Goal: Task Accomplishment & Management: Manage account settings

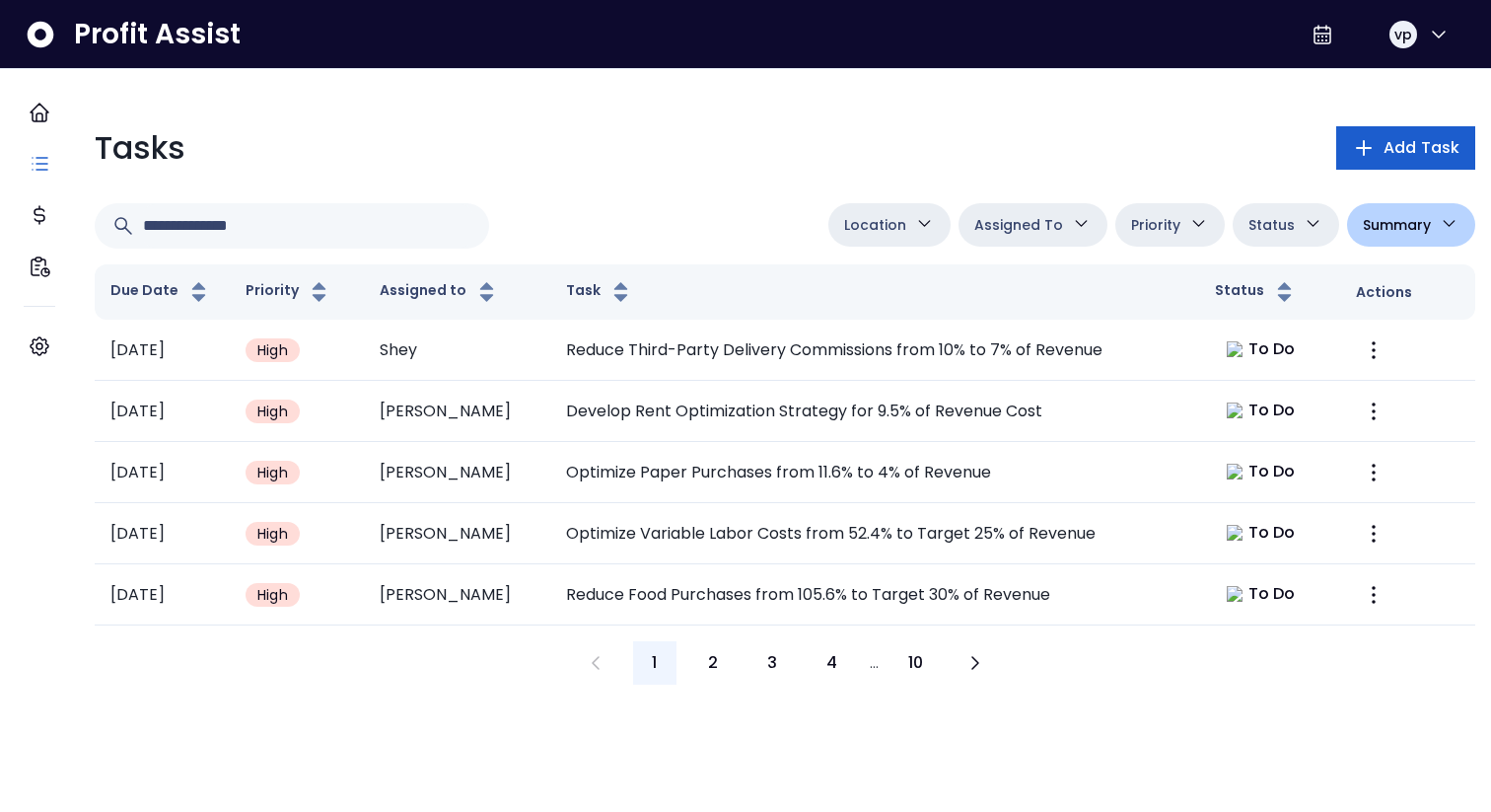
click at [1385, 164] on button "Add Task" at bounding box center [1405, 147] width 139 height 43
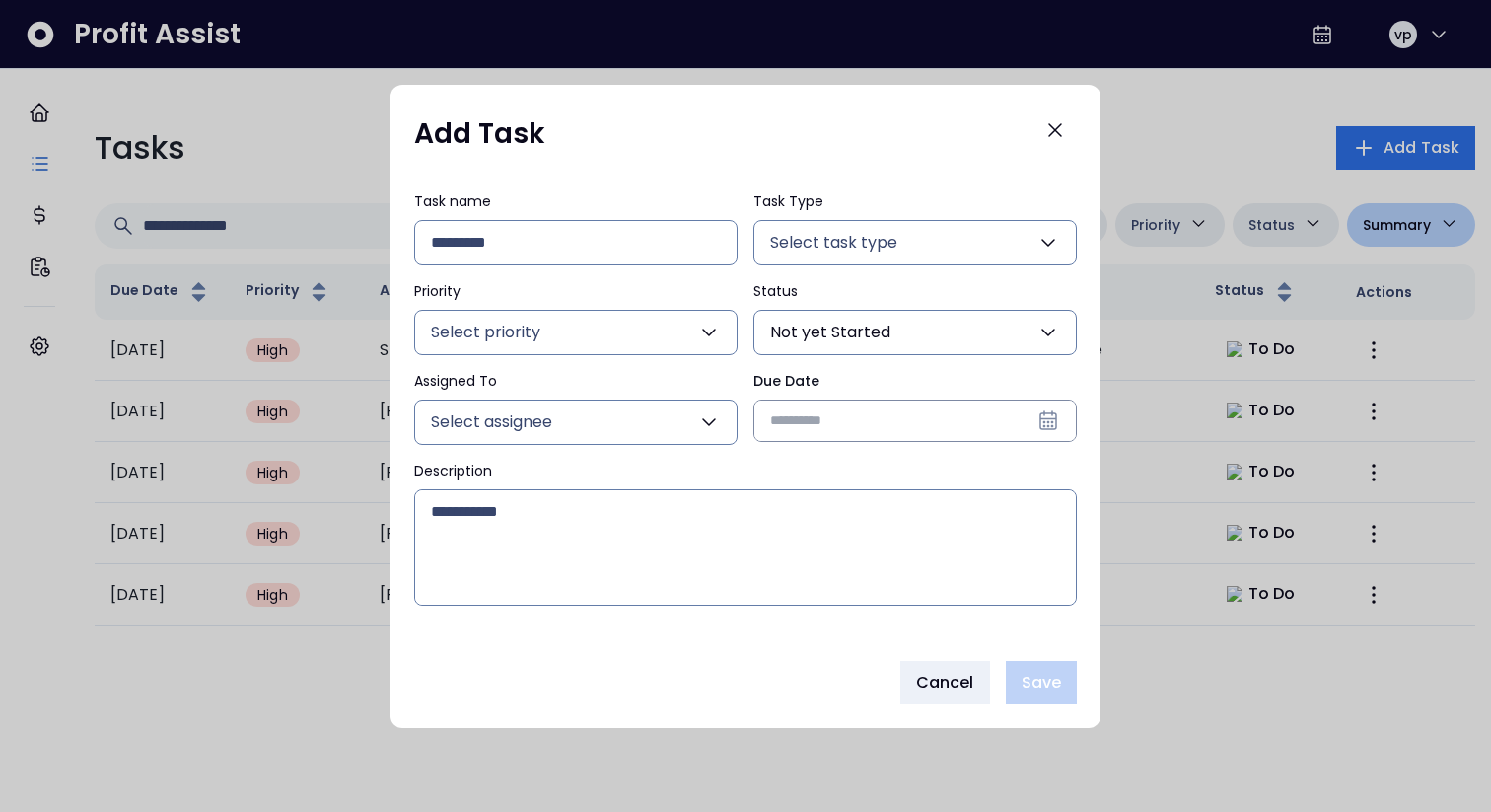
click at [897, 420] on input "Due Date" at bounding box center [914, 420] width 321 height 40
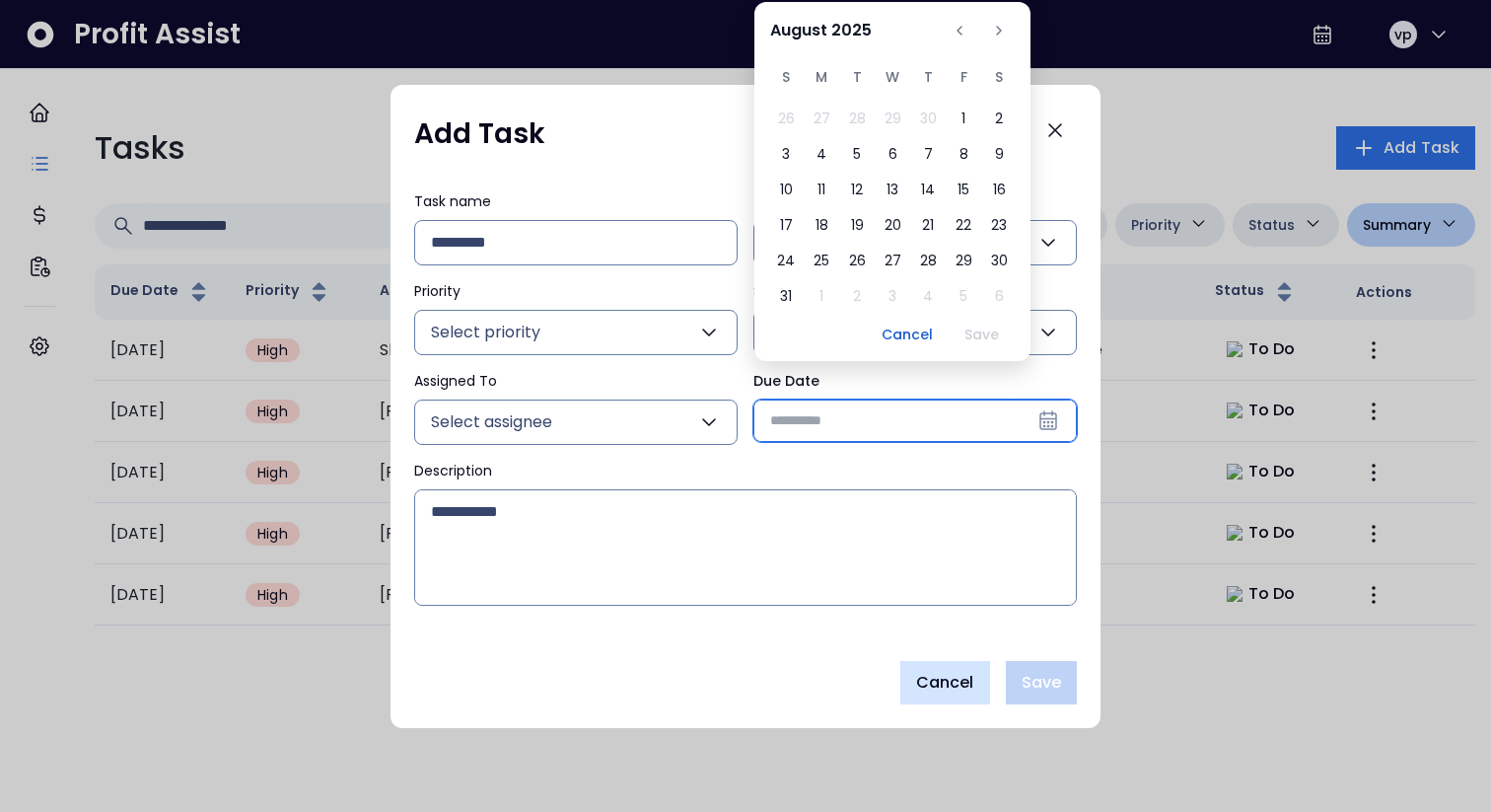
click at [960, 680] on span "Cancel" at bounding box center [945, 683] width 58 height 24
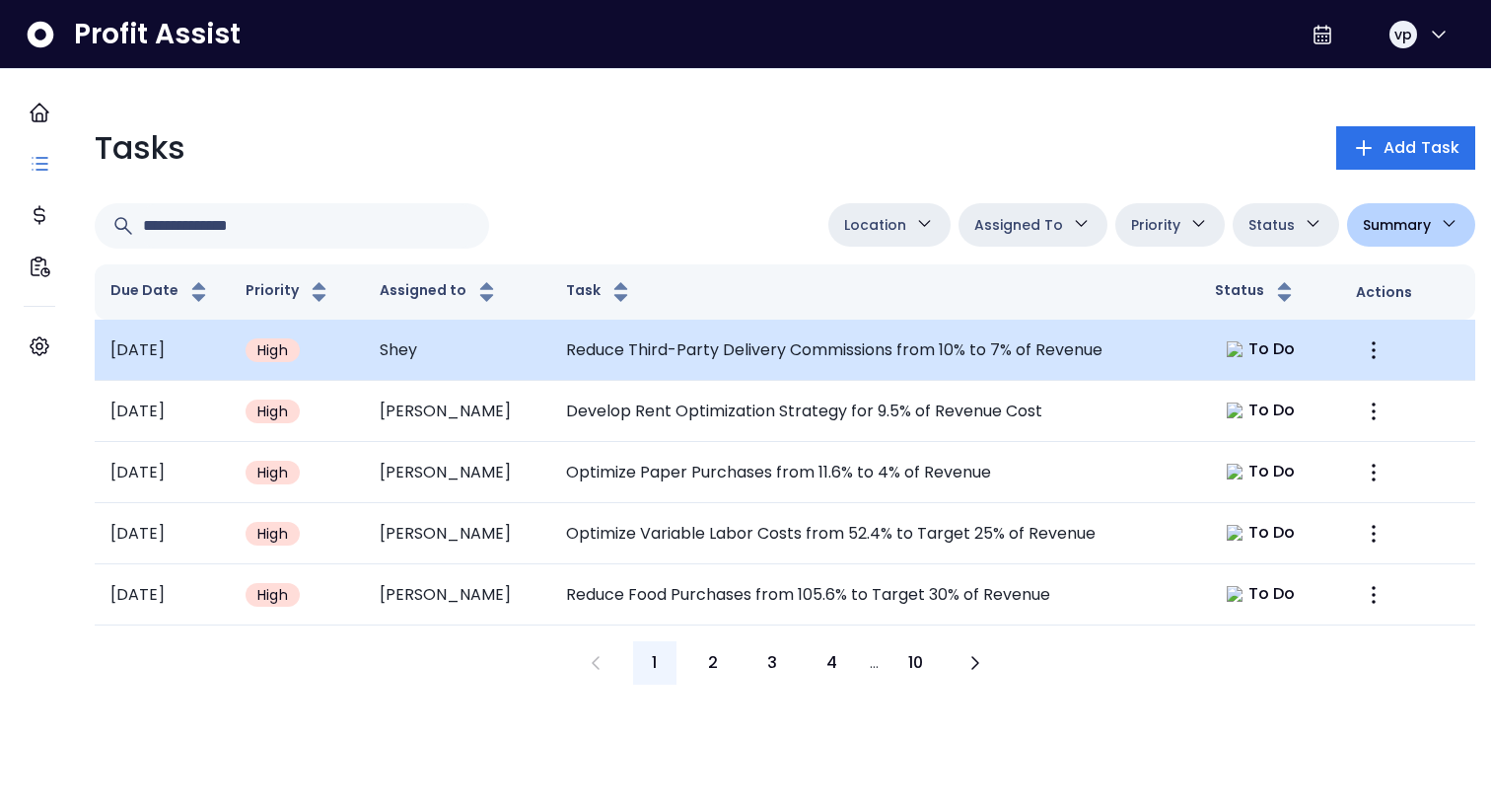
click at [1078, 342] on td "Reduce Third-Party Delivery Commissions from 10% to 7% of Revenue" at bounding box center [874, 349] width 649 height 61
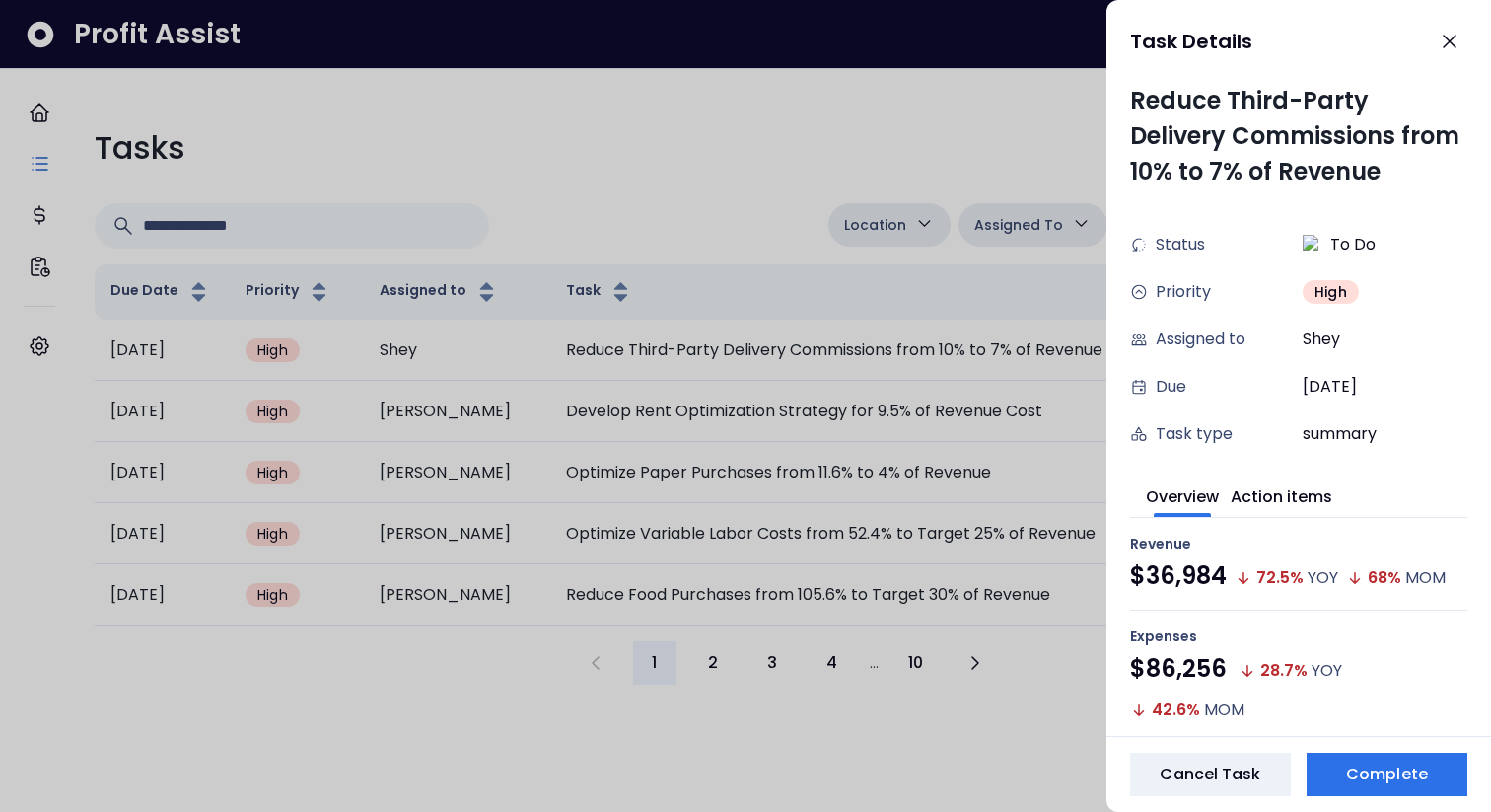
click at [895, 344] on div at bounding box center [745, 406] width 1491 height 812
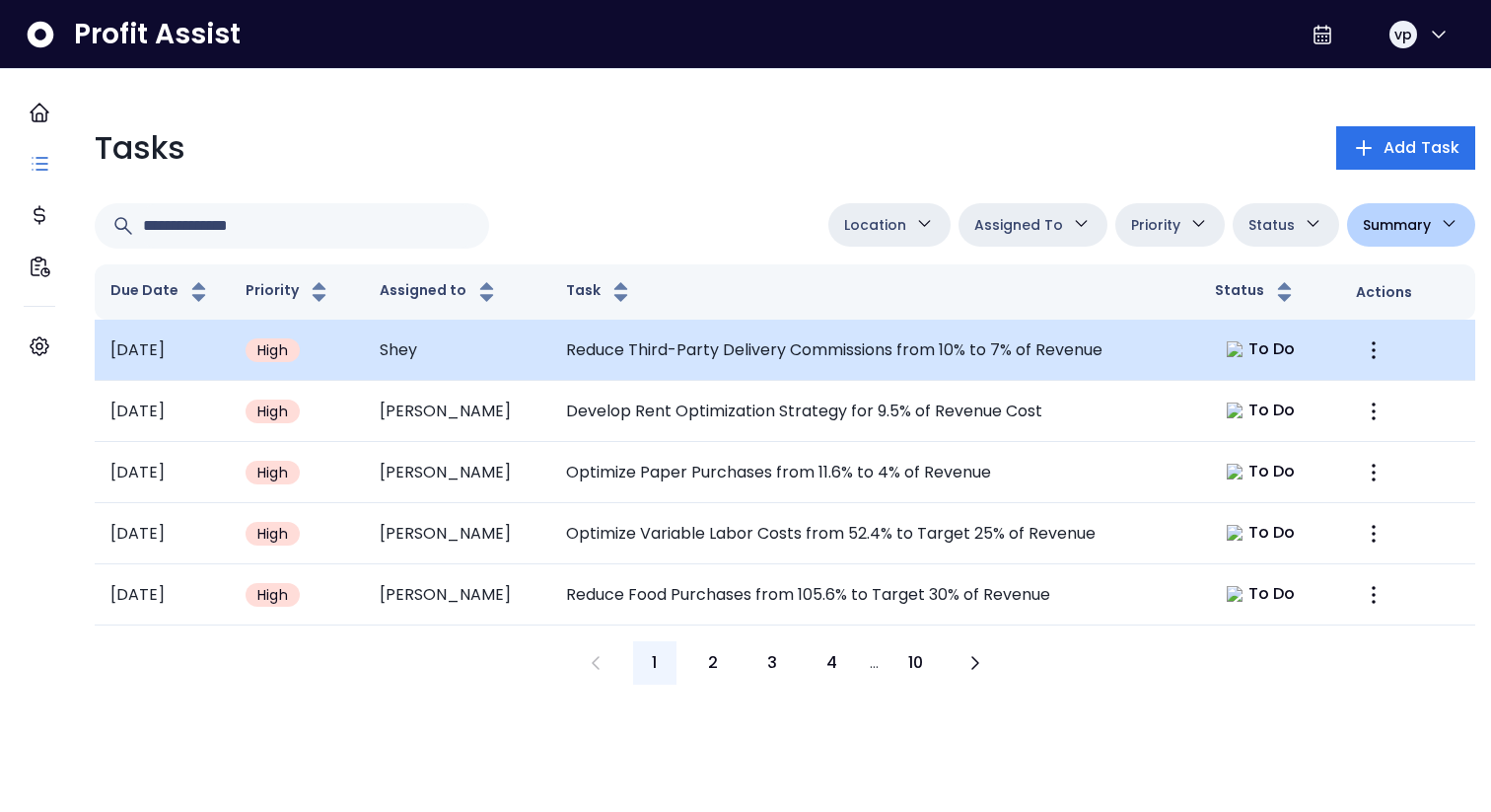
click at [1340, 355] on td at bounding box center [1407, 349] width 135 height 61
click at [1362, 356] on icon "More" at bounding box center [1374, 350] width 24 height 24
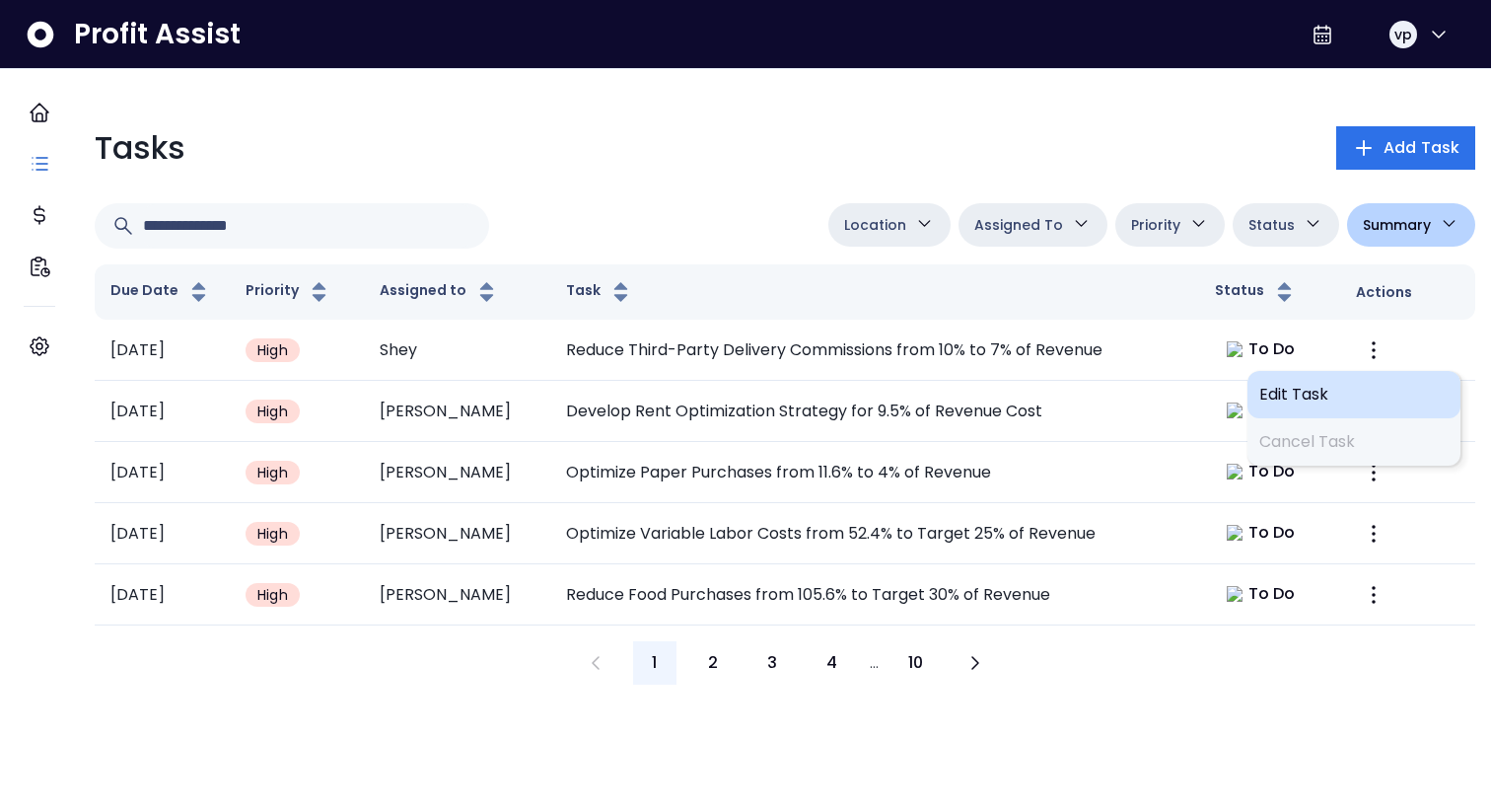
click at [1330, 376] on div "Edit Task" at bounding box center [1353, 394] width 213 height 47
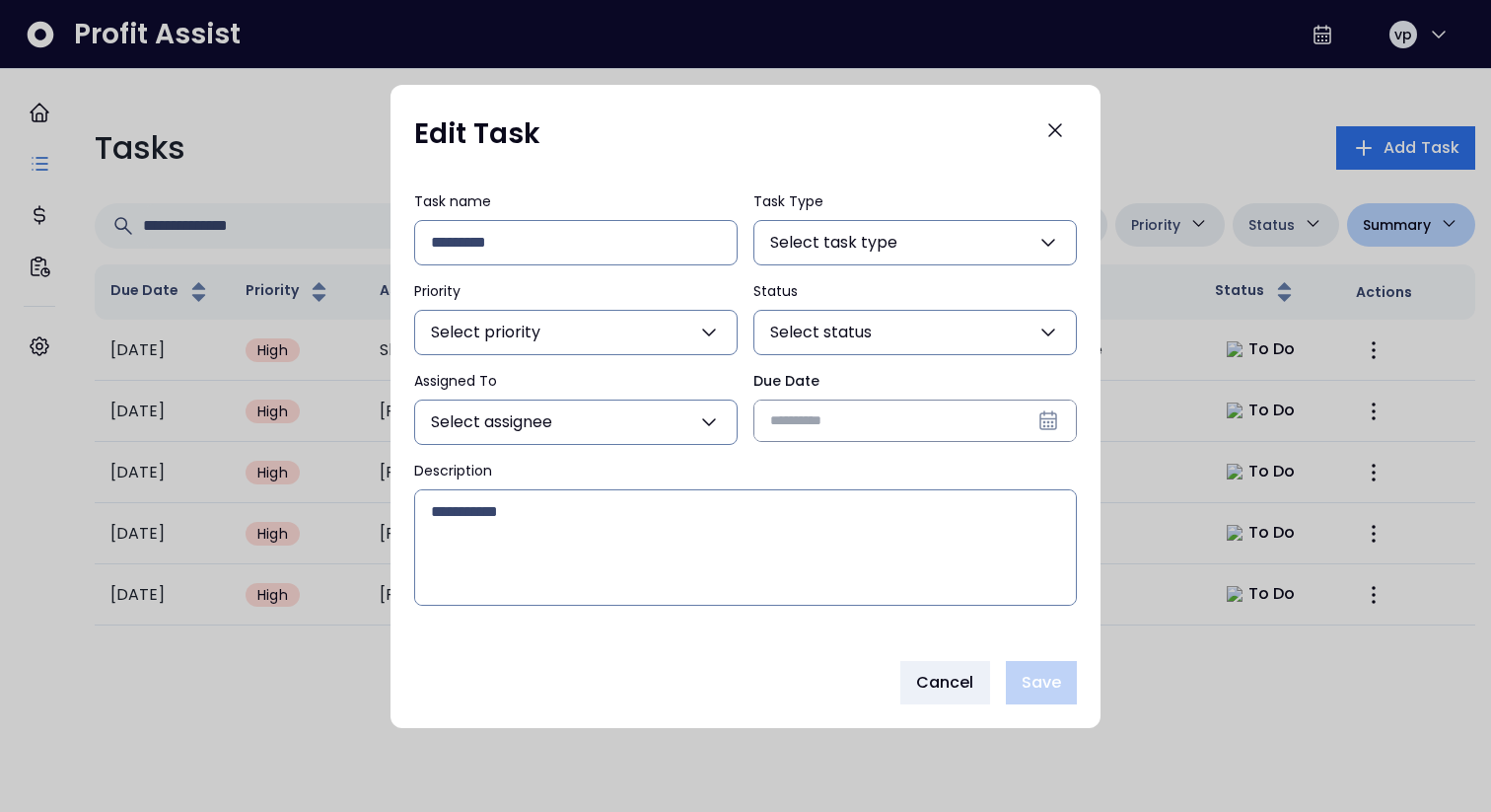
type input "**********"
type input "*******"
type input "****"
type input "**********"
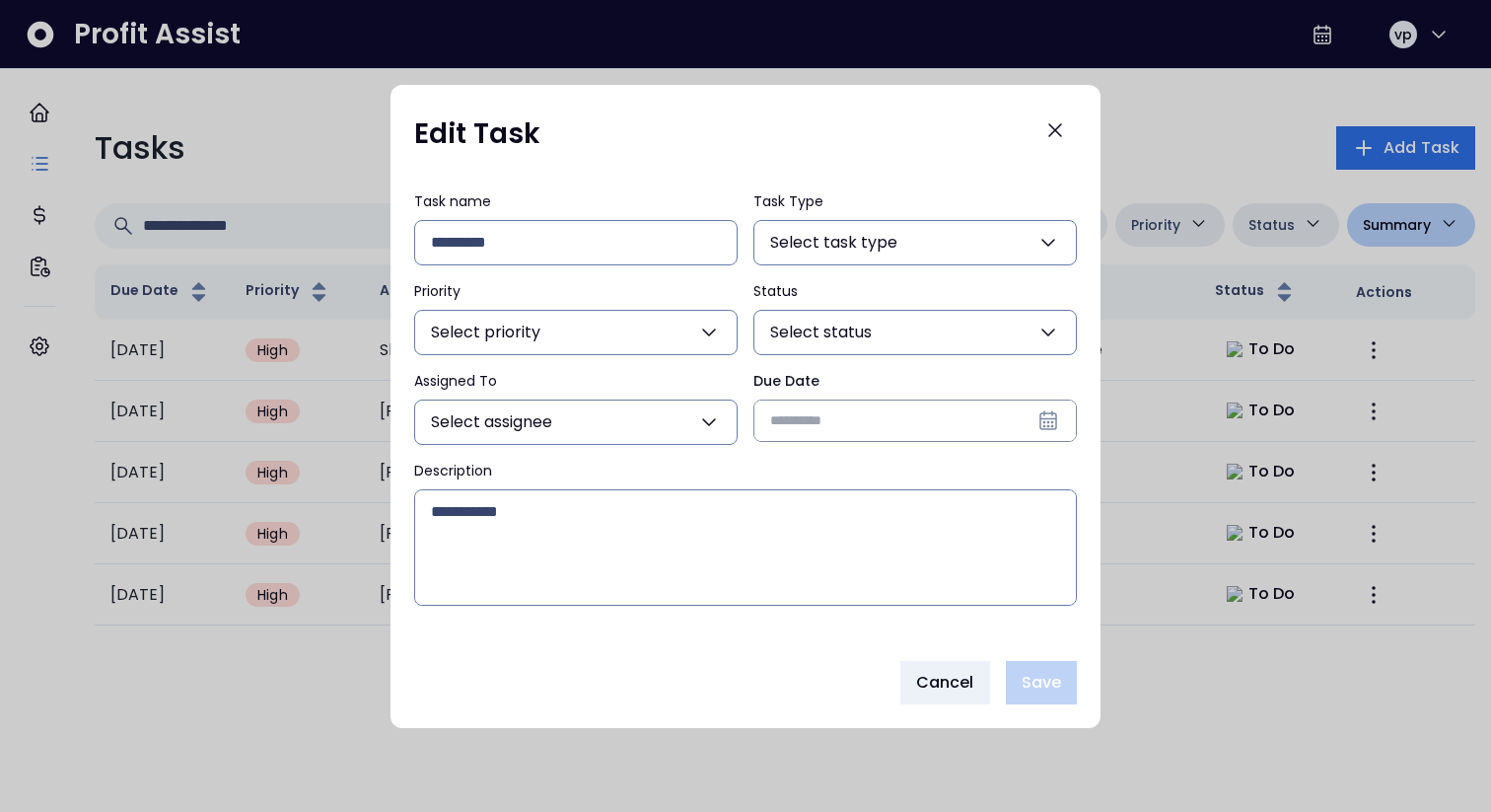
type textarea "**********"
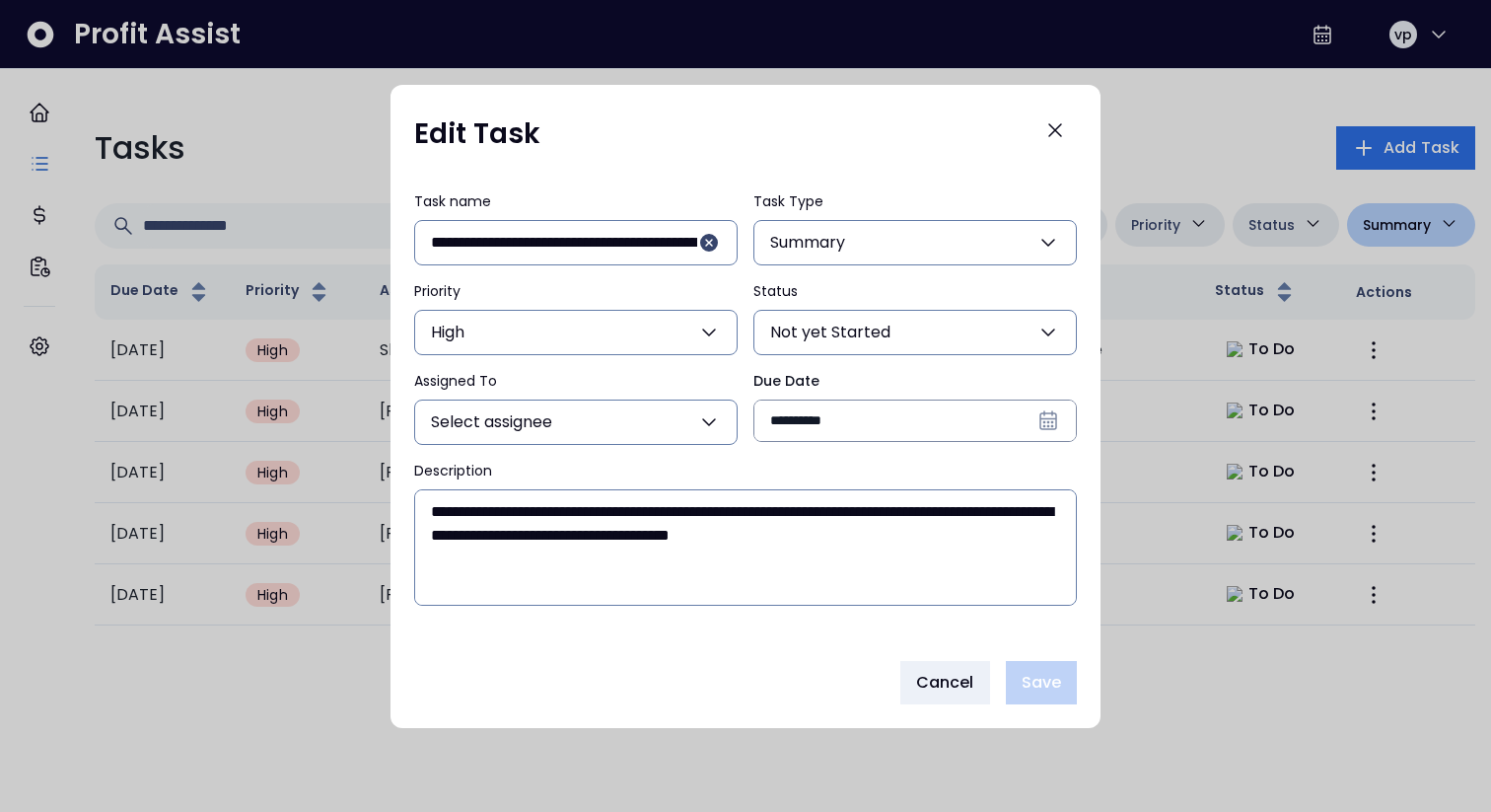
click at [915, 404] on input "**********" at bounding box center [914, 420] width 321 height 40
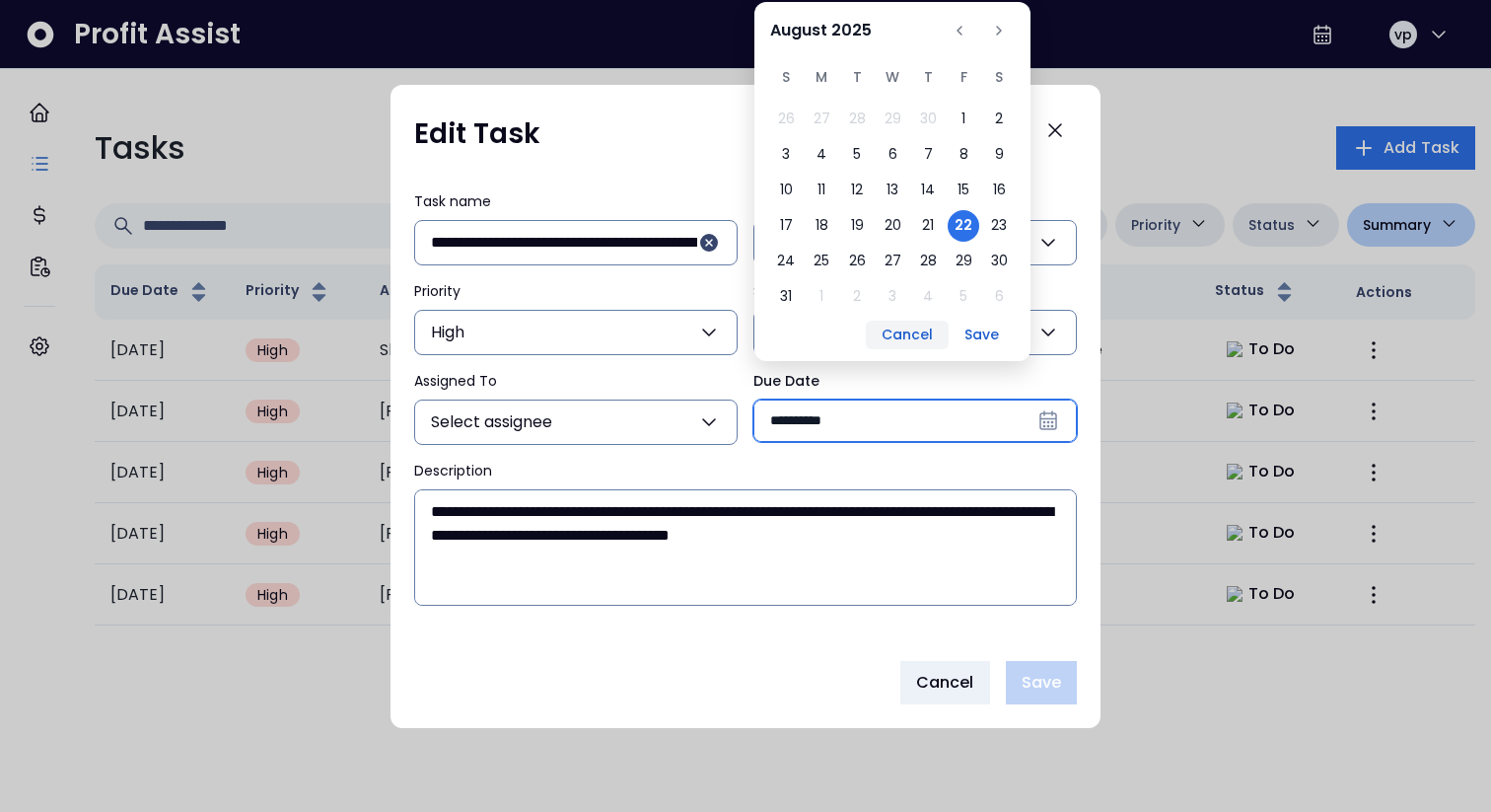
click at [911, 329] on button "Cancel" at bounding box center [907, 334] width 83 height 29
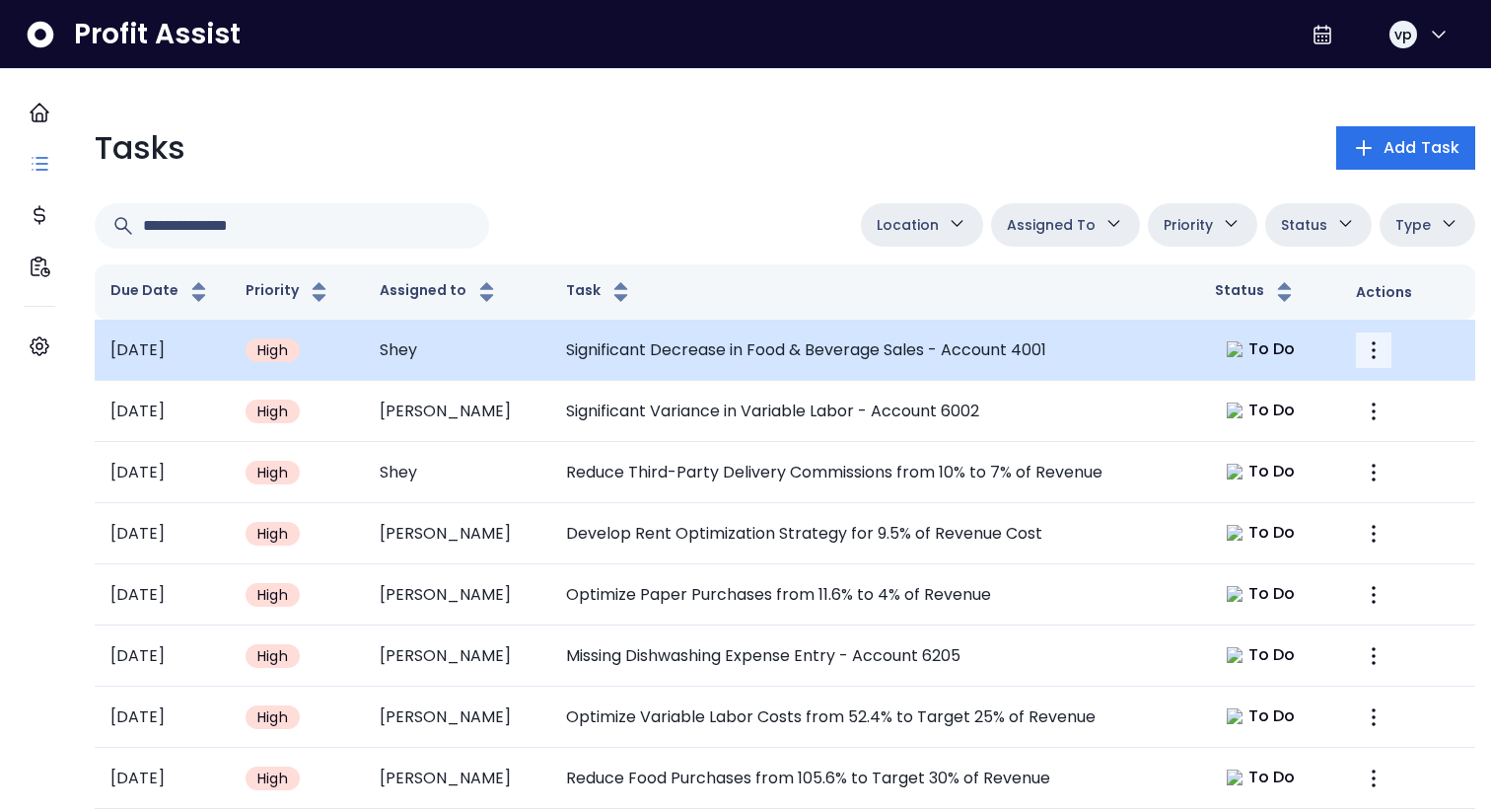
click at [1362, 338] on icon "More" at bounding box center [1374, 350] width 24 height 24
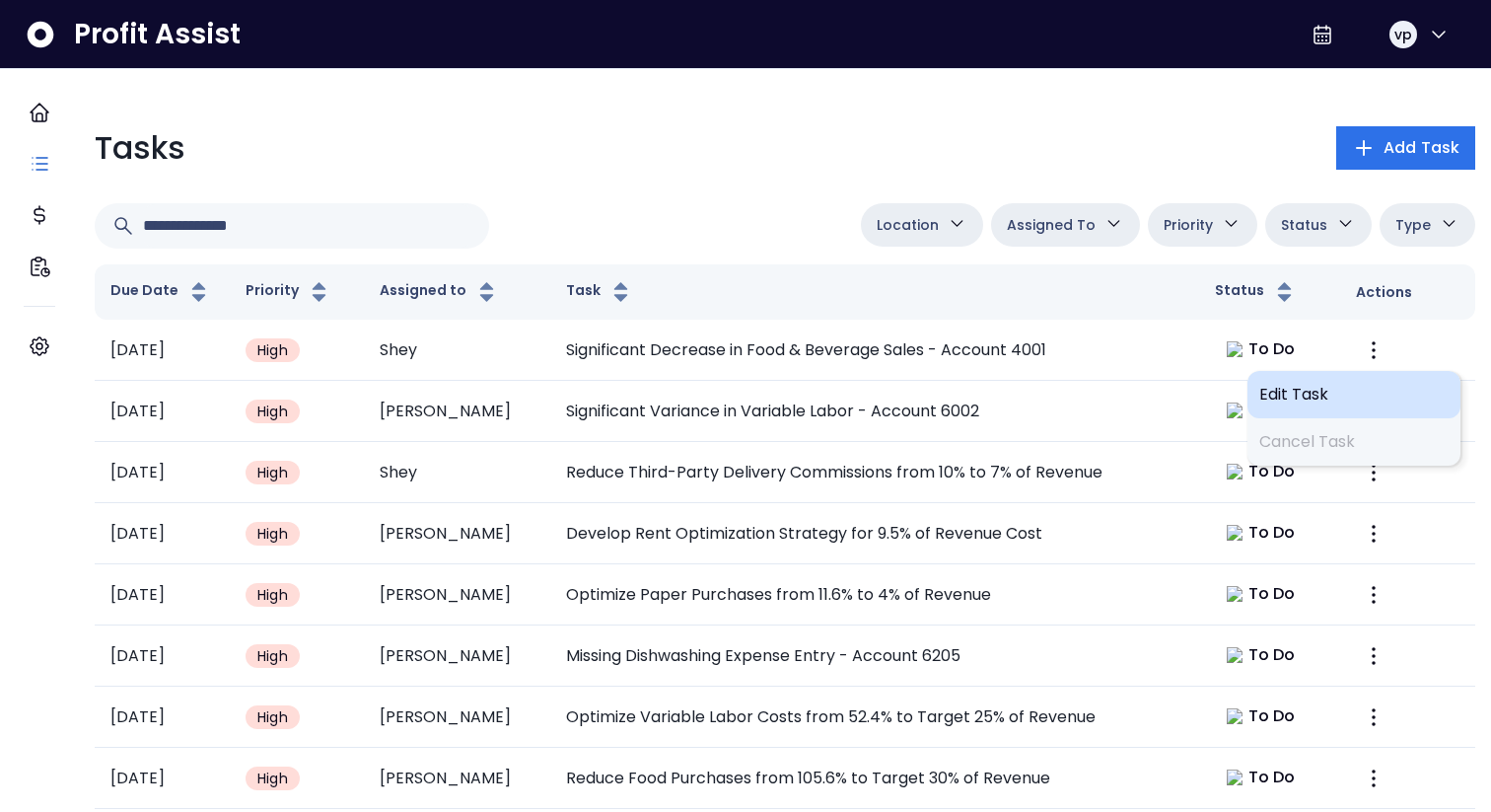
click at [1293, 410] on div "Edit Task" at bounding box center [1353, 394] width 213 height 47
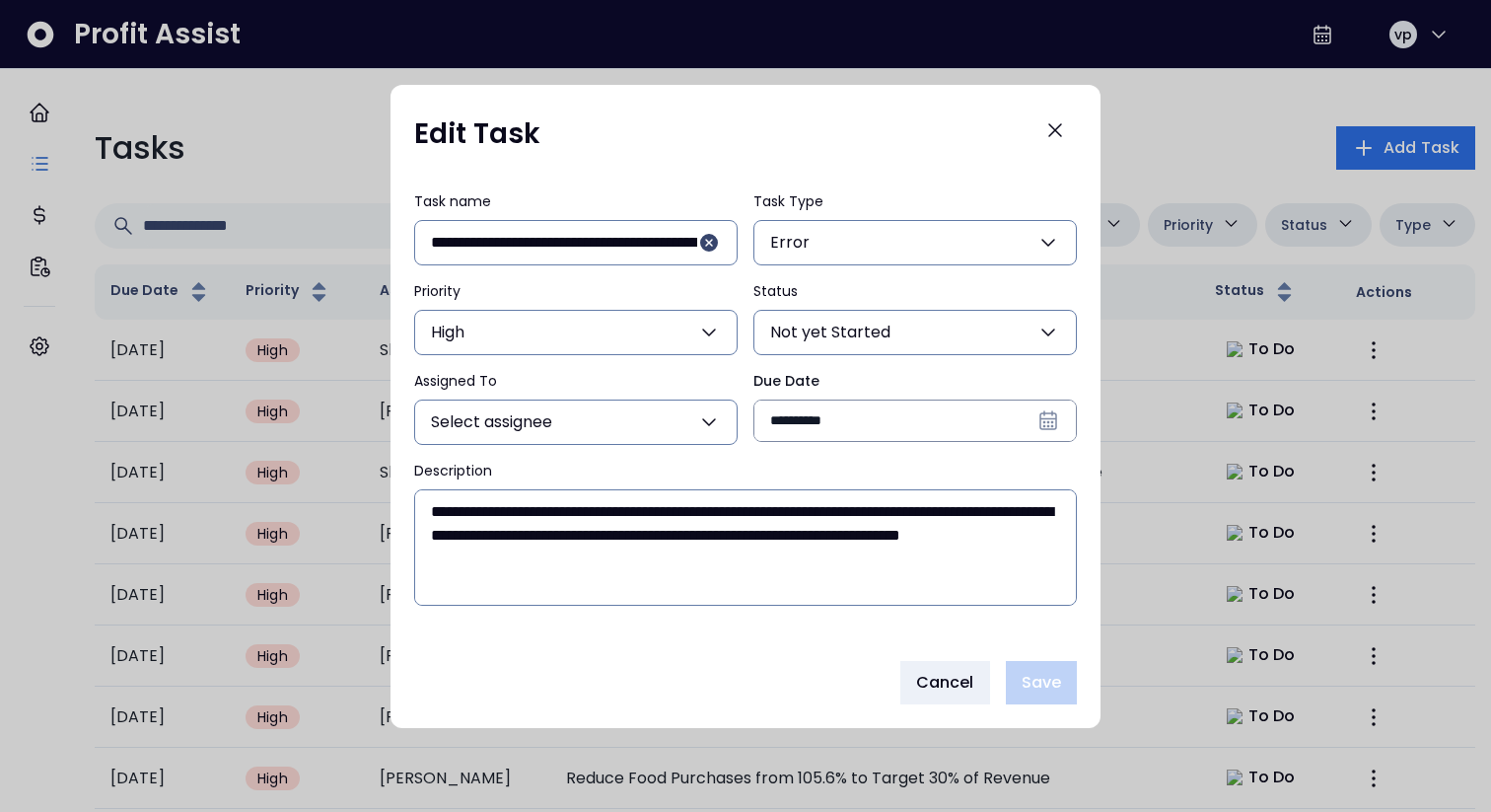
click at [878, 423] on input "**********" at bounding box center [914, 420] width 321 height 40
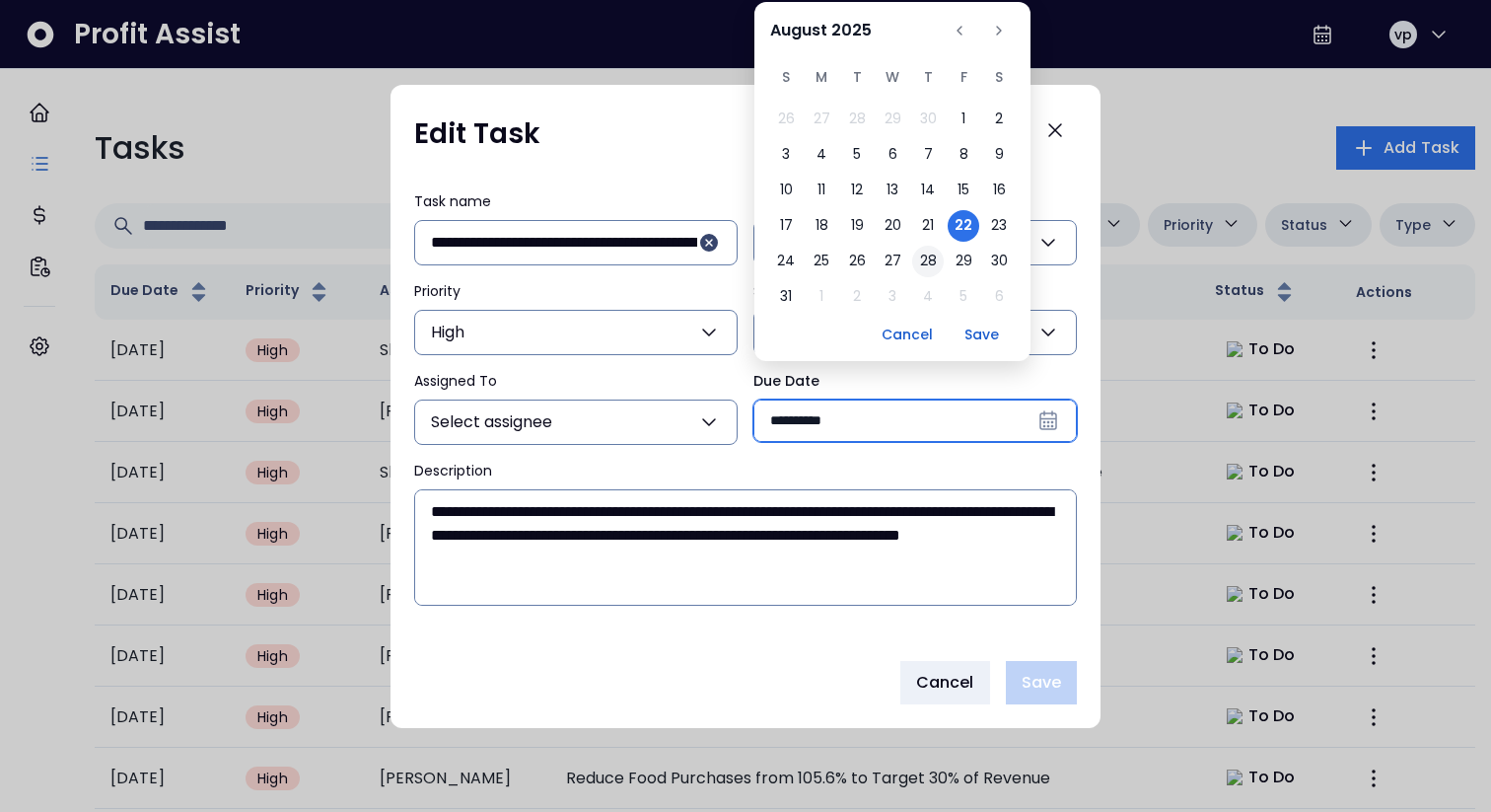
click at [924, 256] on button "28" at bounding box center [928, 262] width 32 height 32
click at [981, 331] on button "Save" at bounding box center [982, 334] width 66 height 29
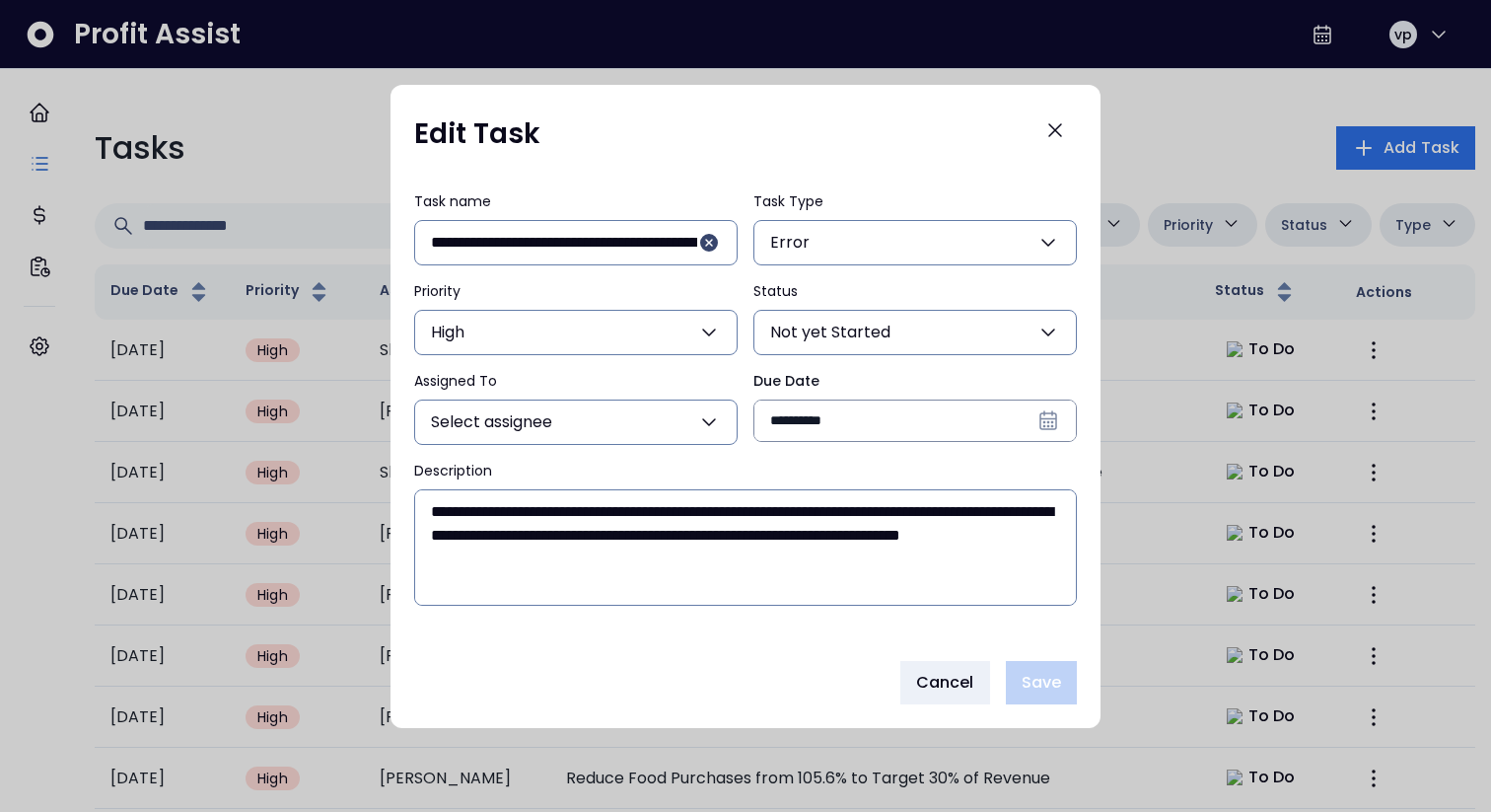
click at [945, 433] on input "**********" at bounding box center [914, 420] width 321 height 40
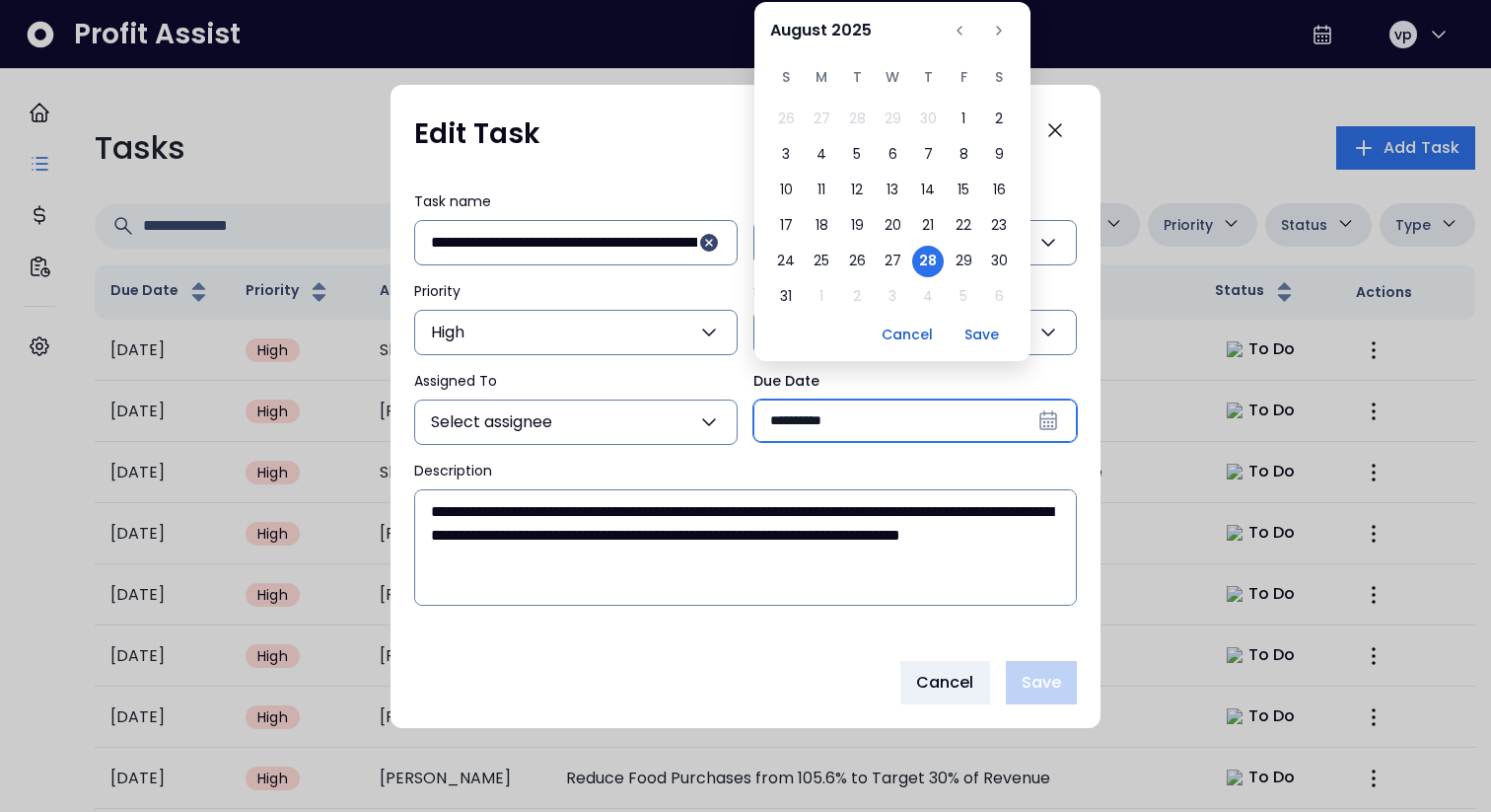
click at [872, 271] on div "26 27 28 29 30 1 2 3 4 5 6 7 8 9 10 11 12 13 14 15 16 17 18 19 20 21 22 23 24 2…" at bounding box center [892, 208] width 245 height 209
click at [868, 269] on button "26" at bounding box center [857, 262] width 32 height 32
click at [976, 337] on button "Save" at bounding box center [982, 334] width 66 height 29
type input "**********"
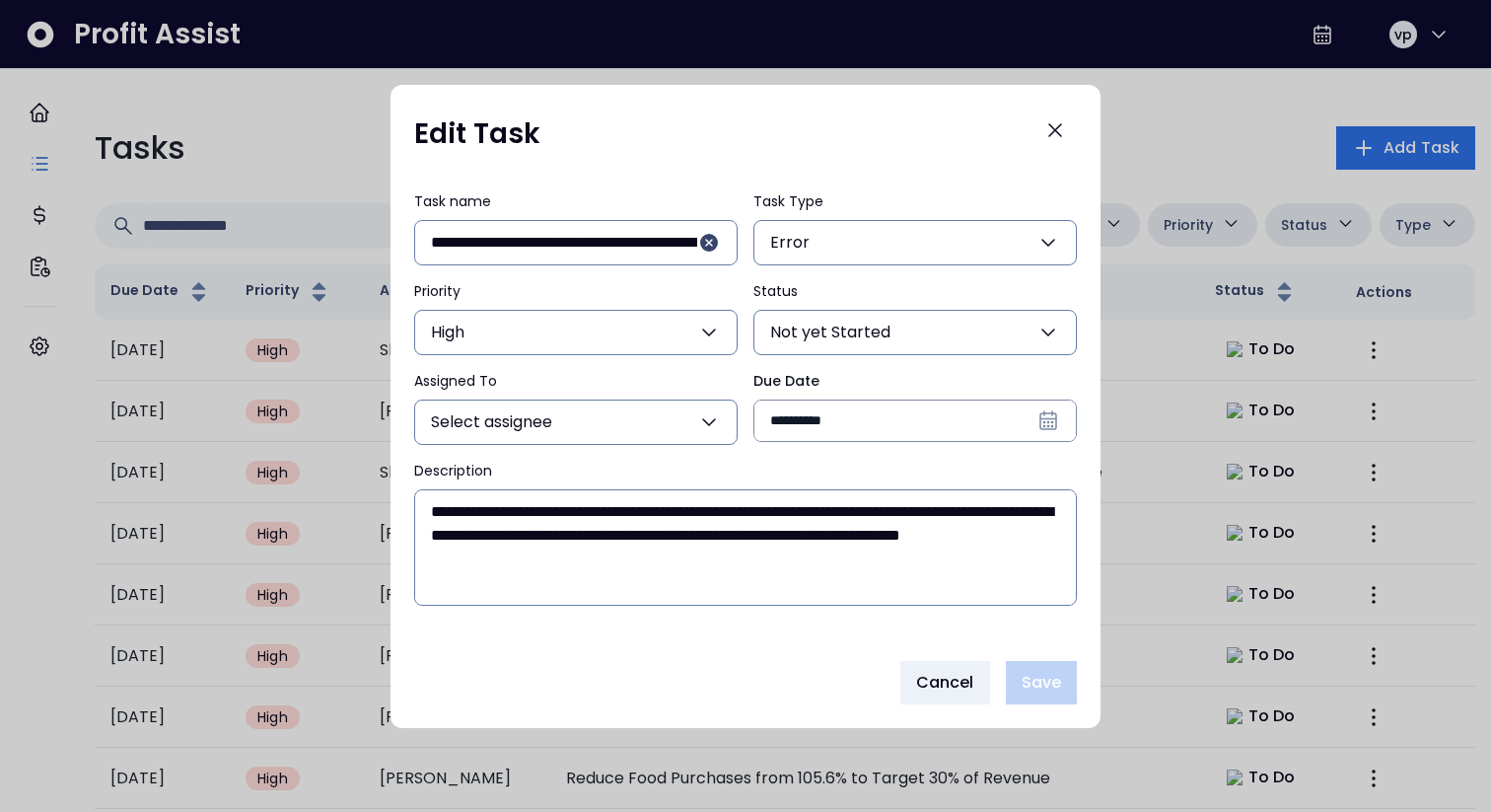
click at [849, 337] on span "Not yet Started" at bounding box center [830, 332] width 120 height 24
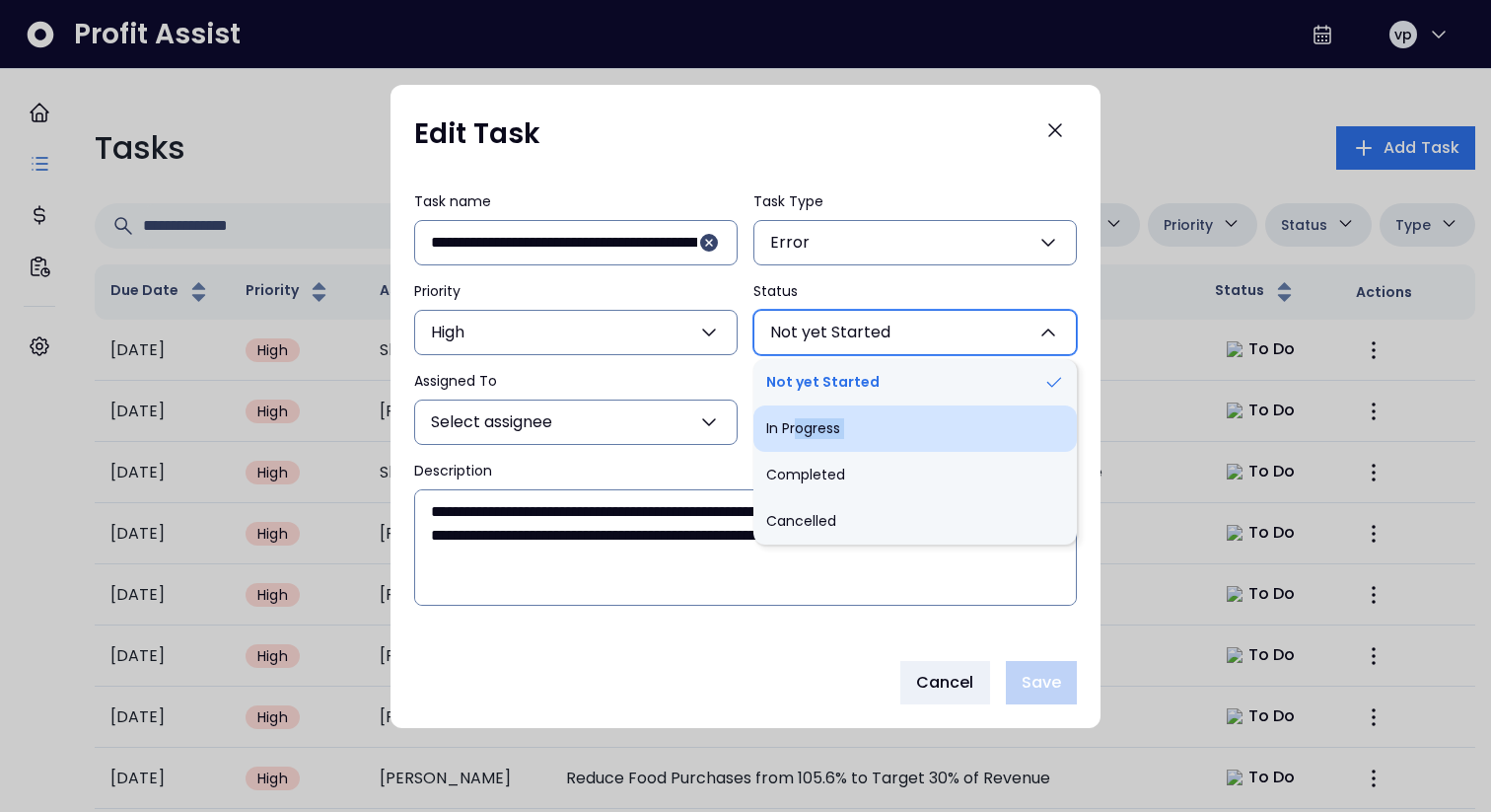
click at [799, 438] on li "In Progress" at bounding box center [914, 428] width 323 height 46
type input "**********"
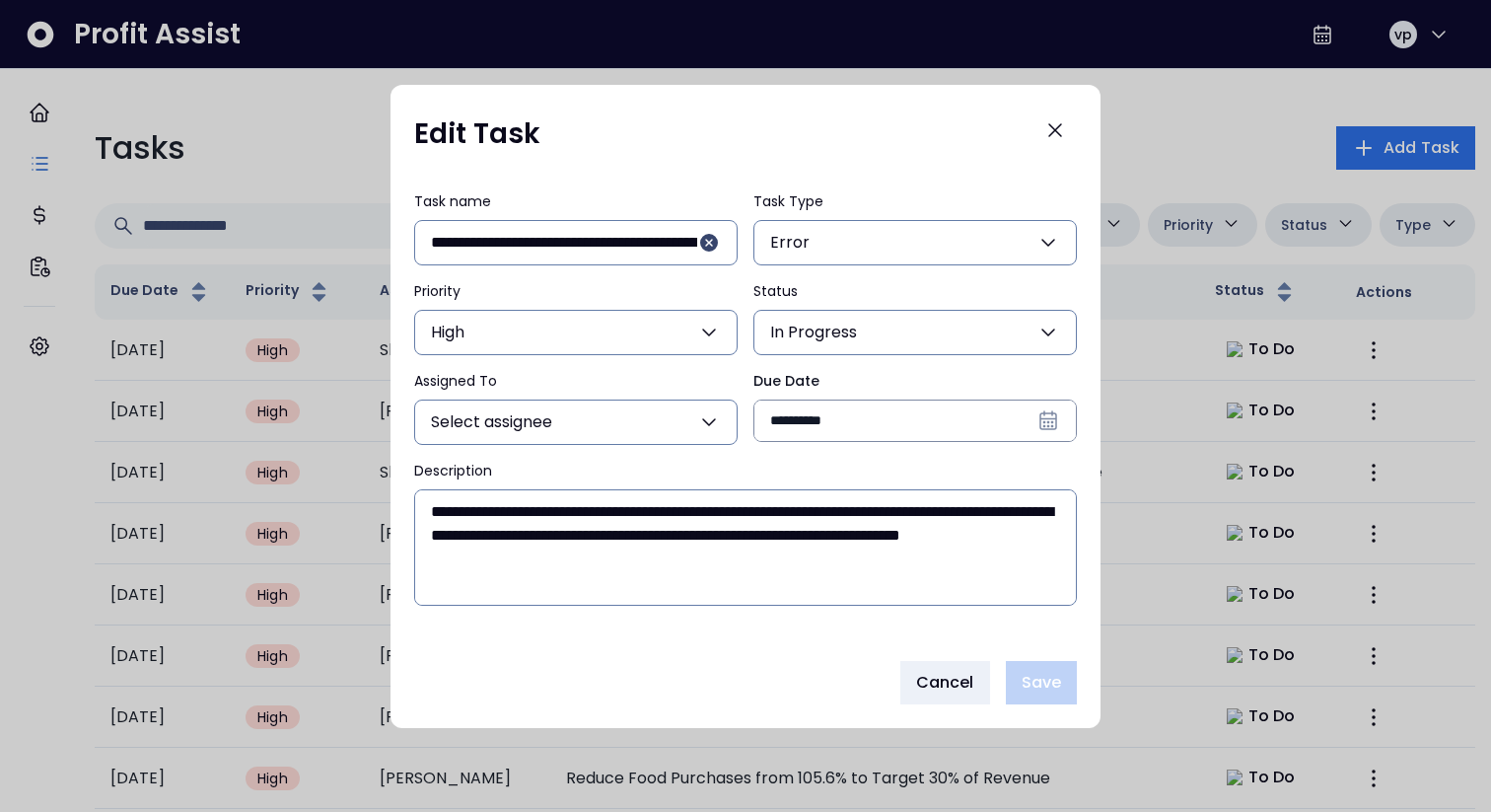
click at [659, 427] on button "Select assignee" at bounding box center [575, 421] width 323 height 45
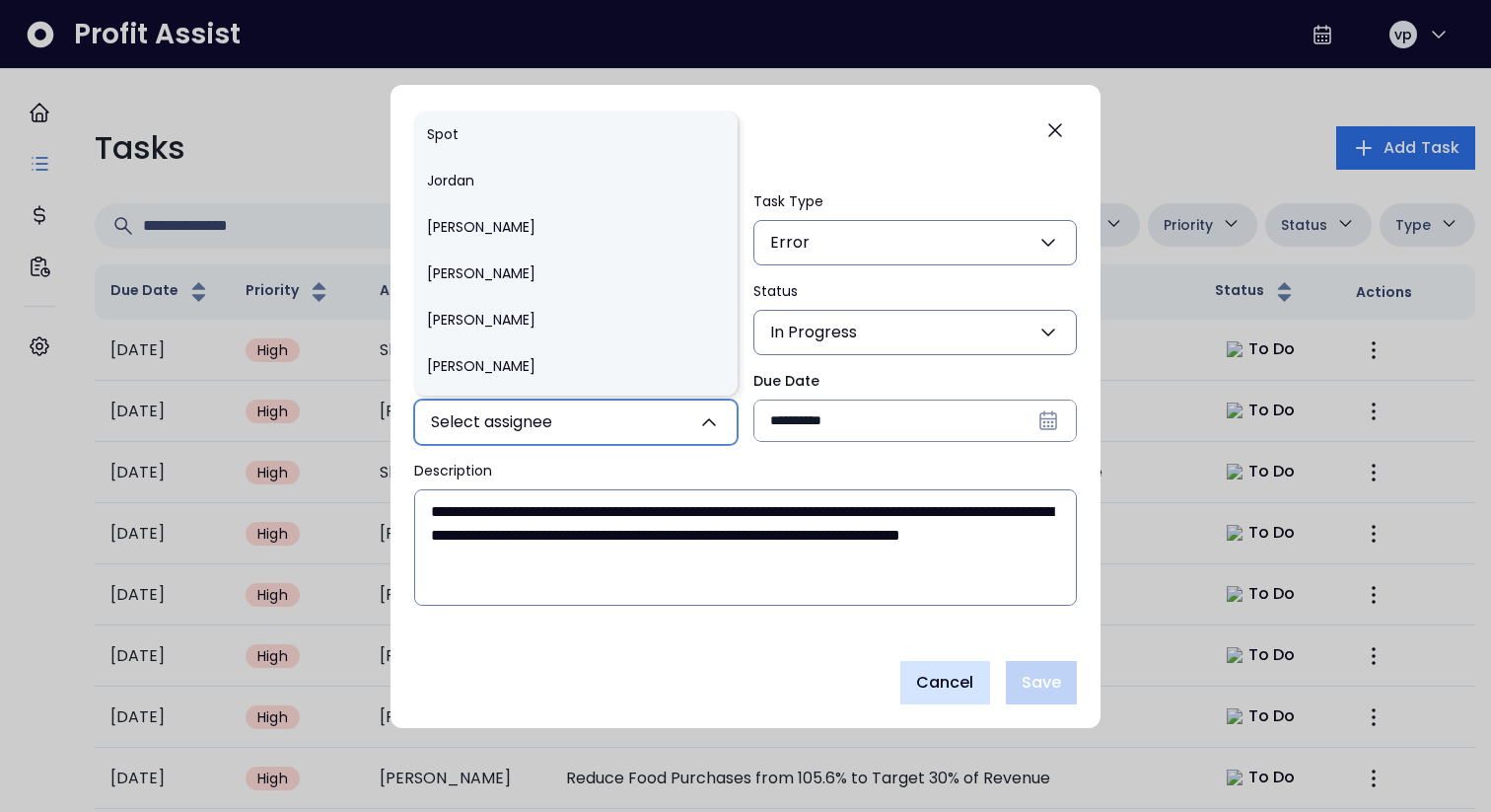
click at [961, 684] on span "Cancel" at bounding box center [945, 683] width 58 height 24
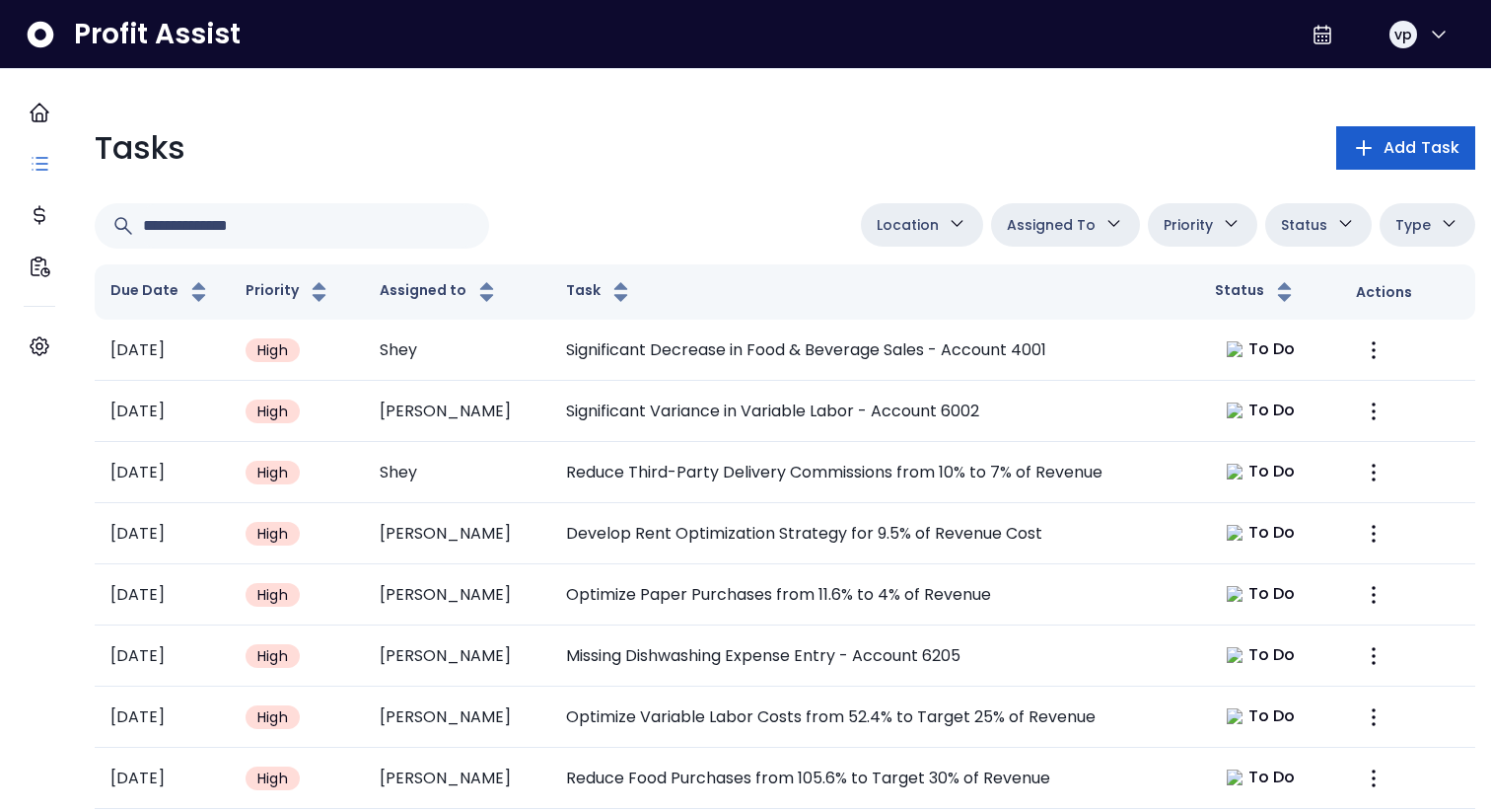
click at [1336, 155] on button "Add Task" at bounding box center [1405, 147] width 139 height 43
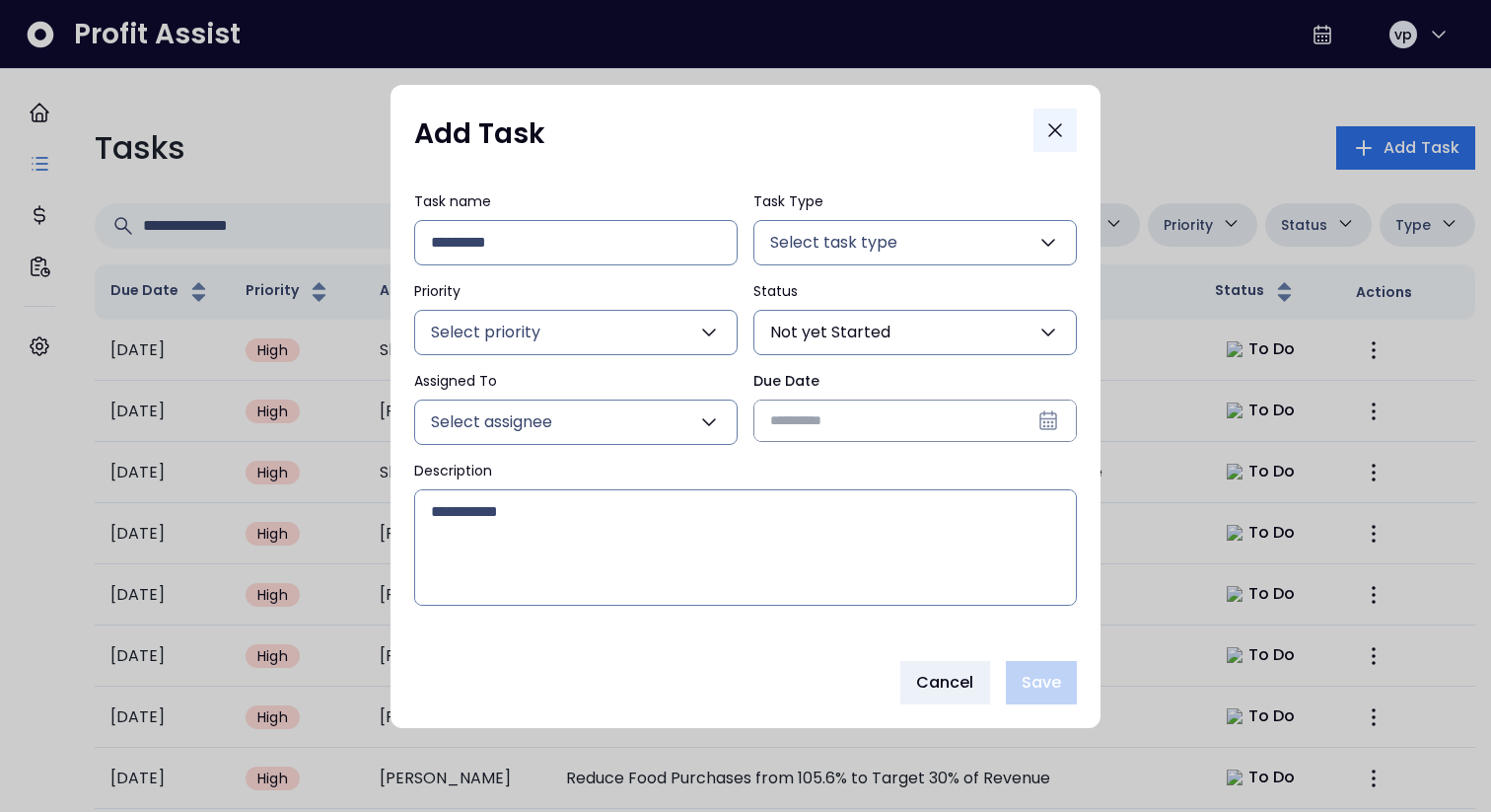
click at [1059, 119] on icon "Close" at bounding box center [1055, 130] width 24 height 24
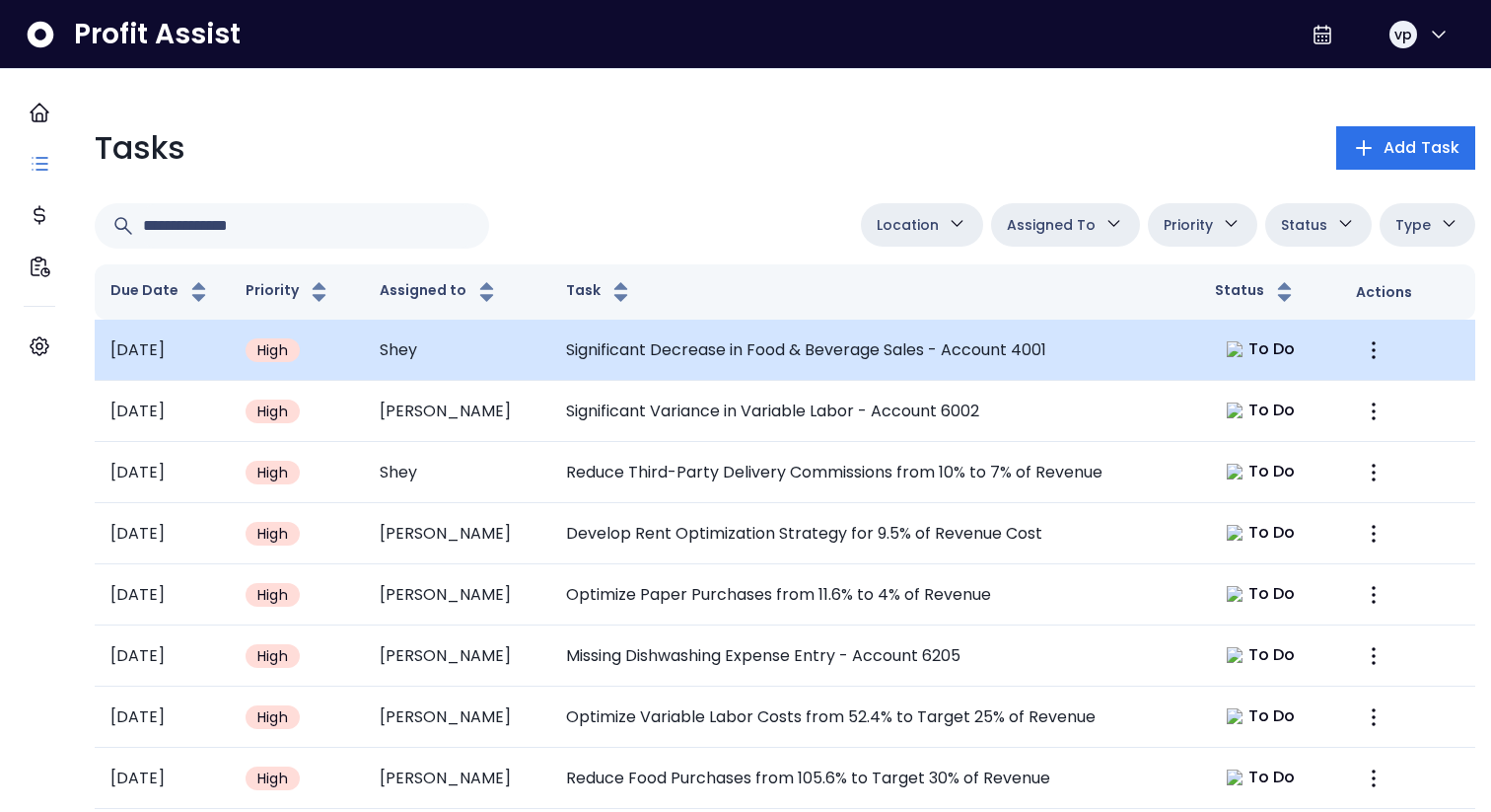
click at [1029, 376] on td "Significant Decrease in Food & Beverage Sales - Account 4001" at bounding box center [874, 349] width 649 height 61
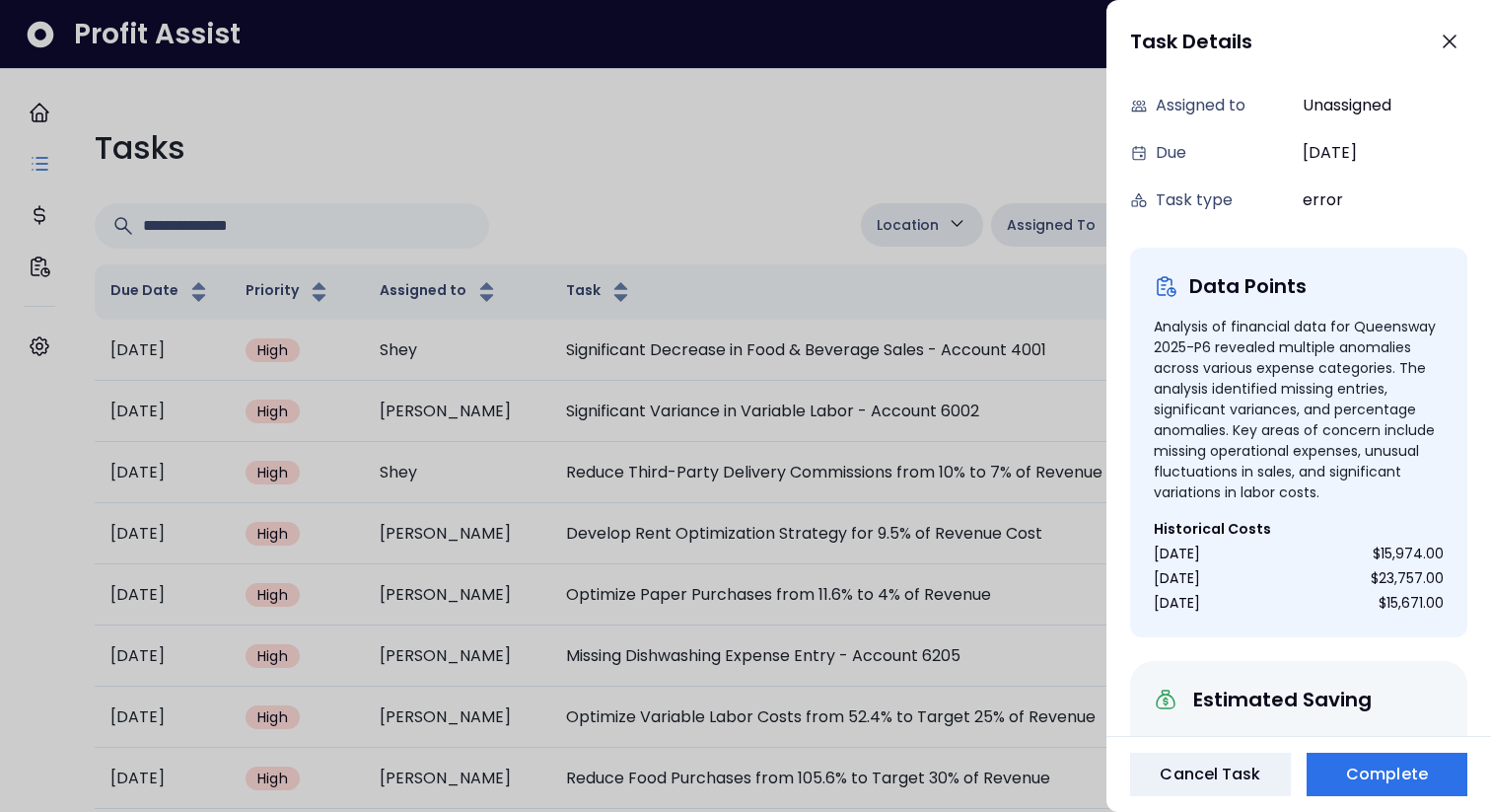
scroll to position [373, 0]
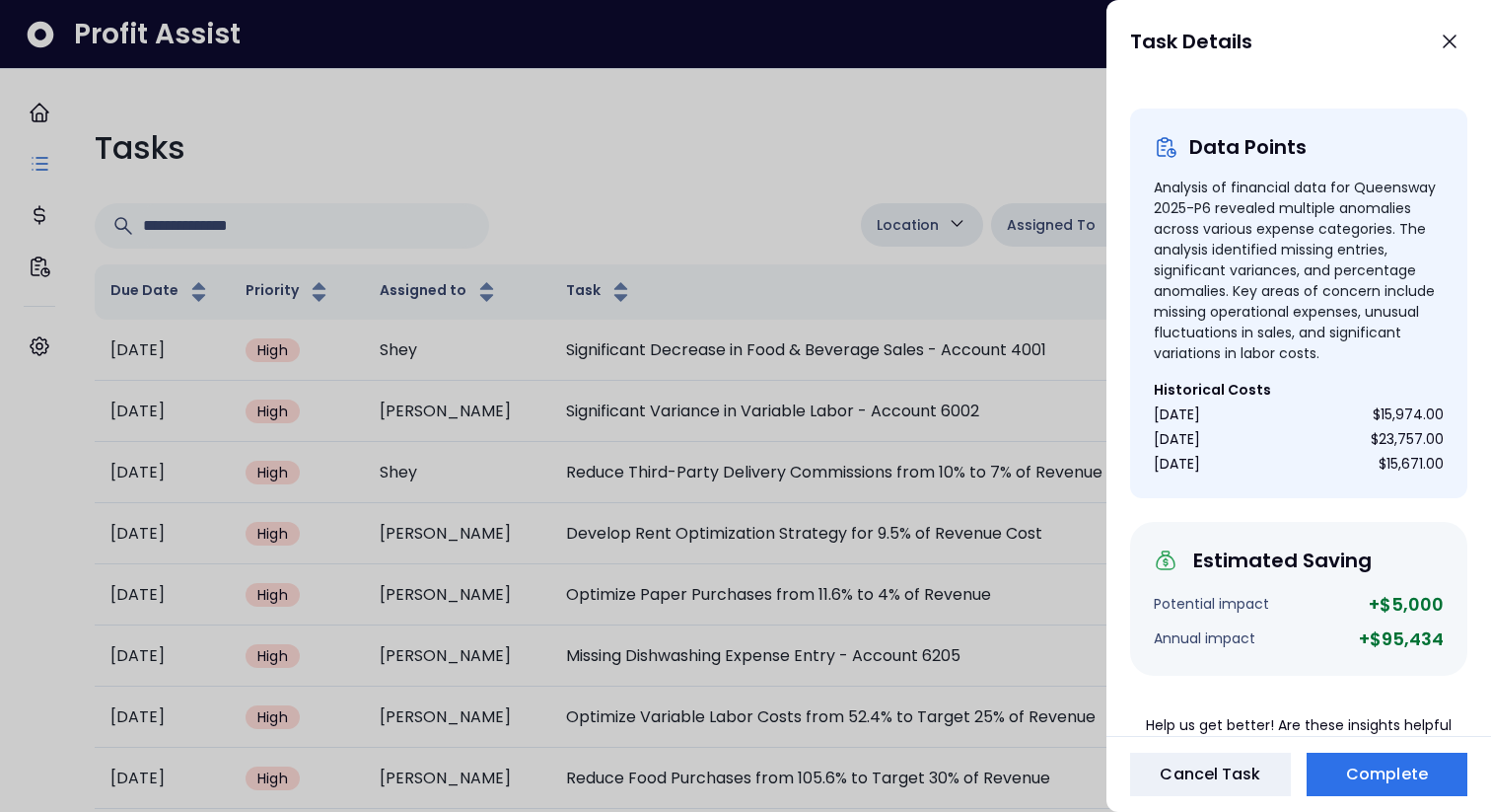
click at [699, 334] on div at bounding box center [745, 406] width 1491 height 812
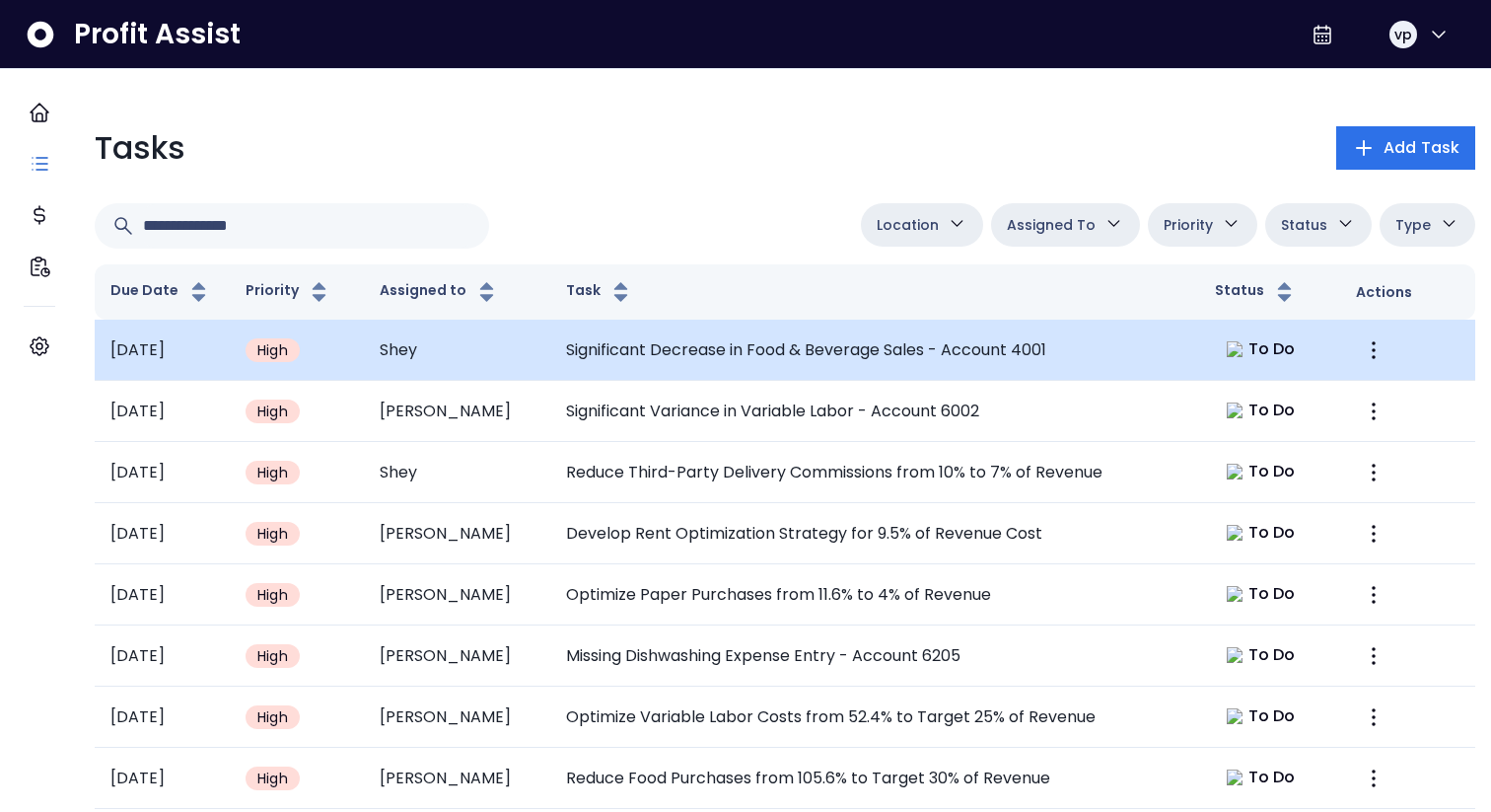
click at [828, 371] on td "Significant Decrease in Food & Beverage Sales - Account 4001" at bounding box center [874, 349] width 649 height 61
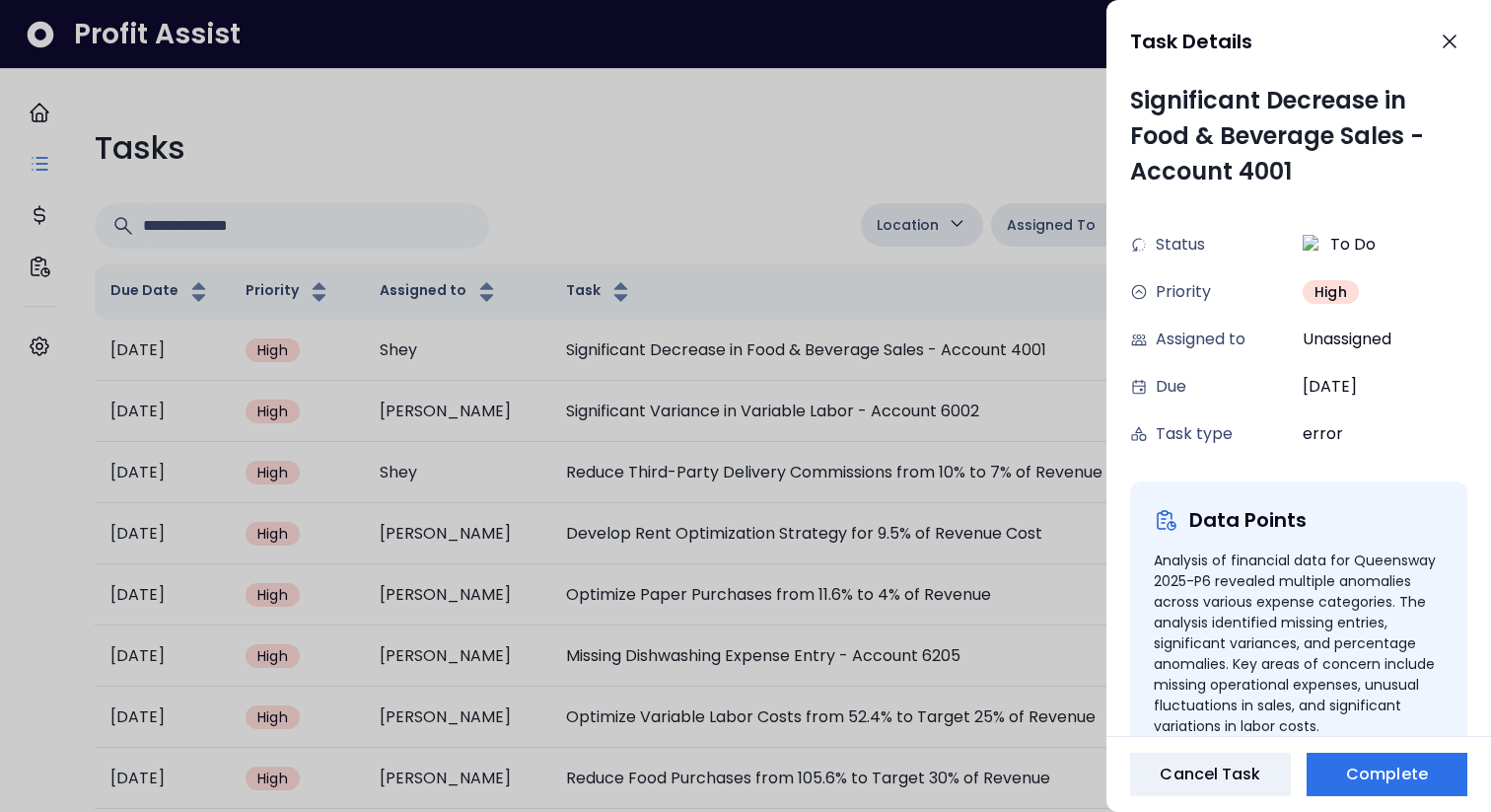
click at [817, 366] on div at bounding box center [745, 406] width 1491 height 812
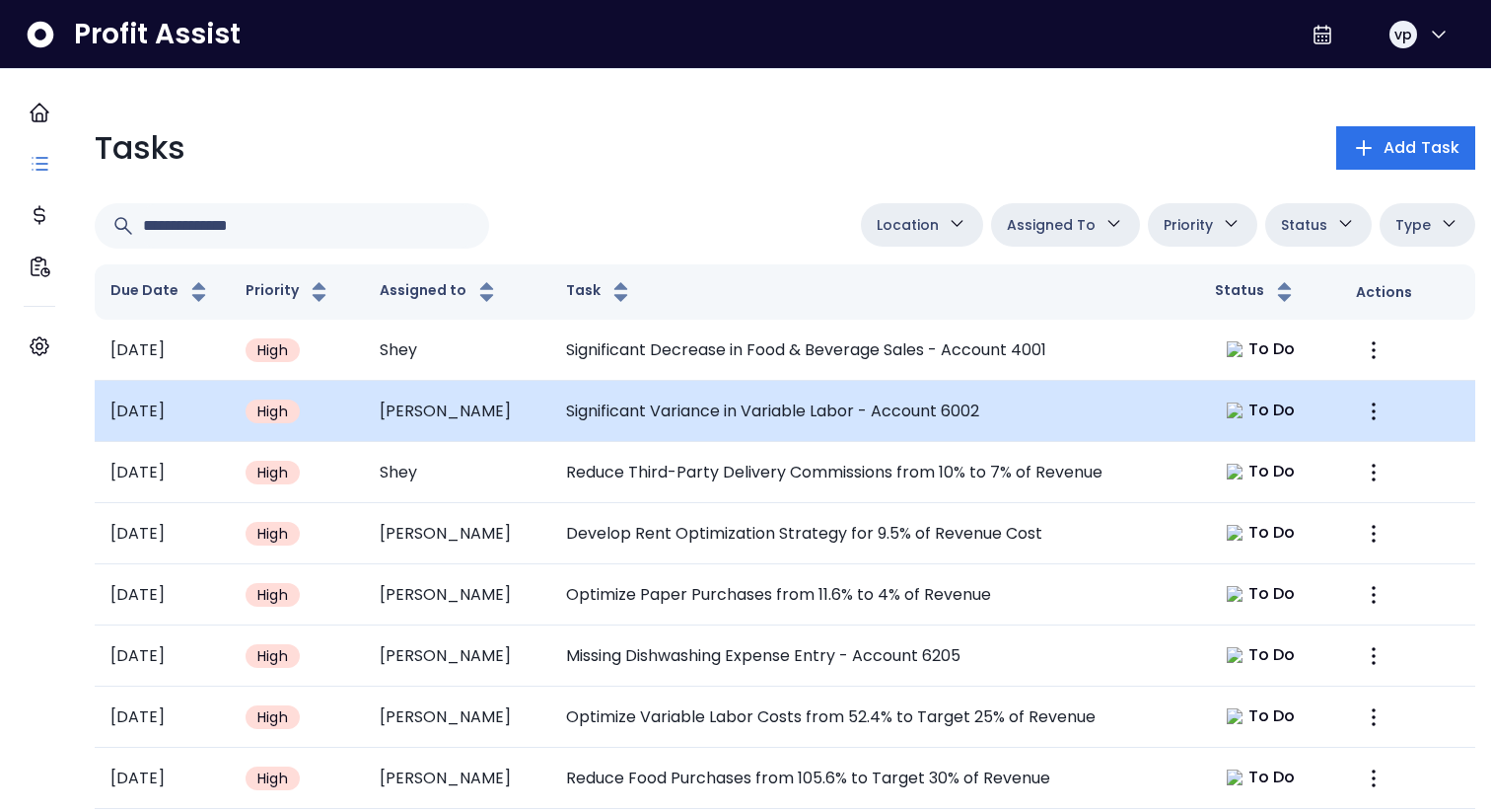
click at [875, 392] on td "Significant Variance in Variable Labor - Account 6002" at bounding box center [874, 411] width 649 height 61
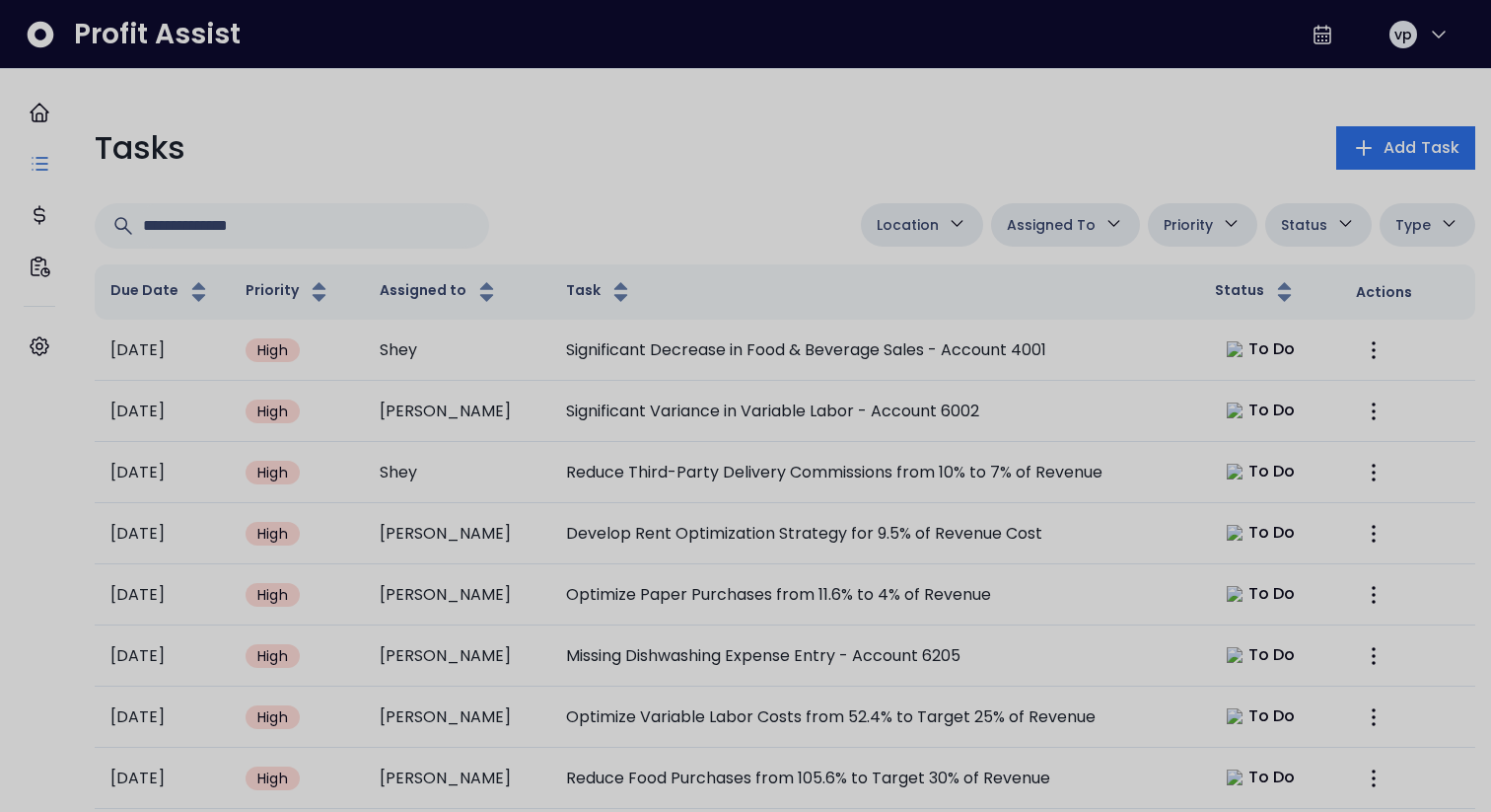
click at [870, 104] on div at bounding box center [745, 406] width 1491 height 812
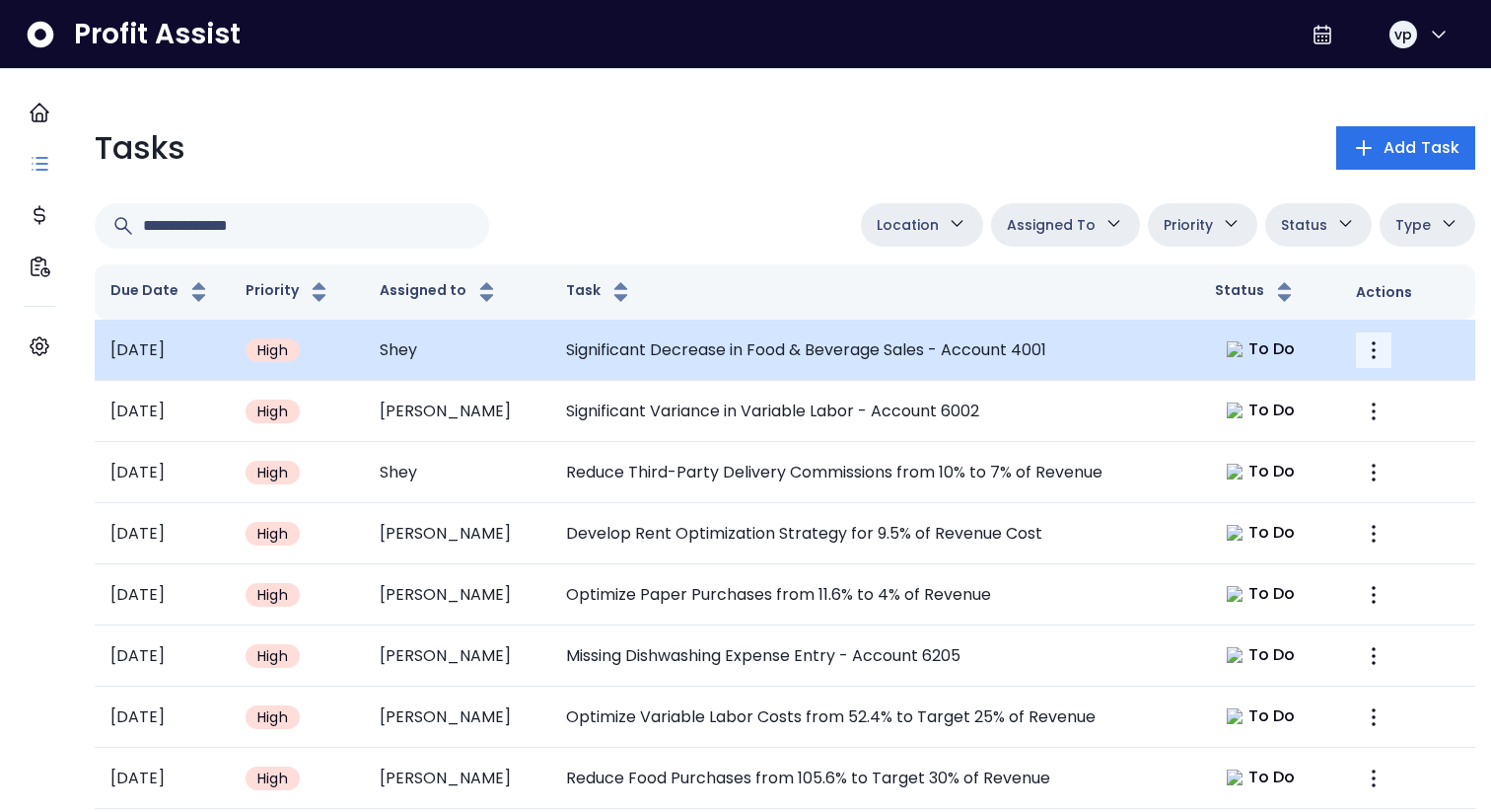
click at [1362, 347] on icon "More" at bounding box center [1374, 350] width 24 height 24
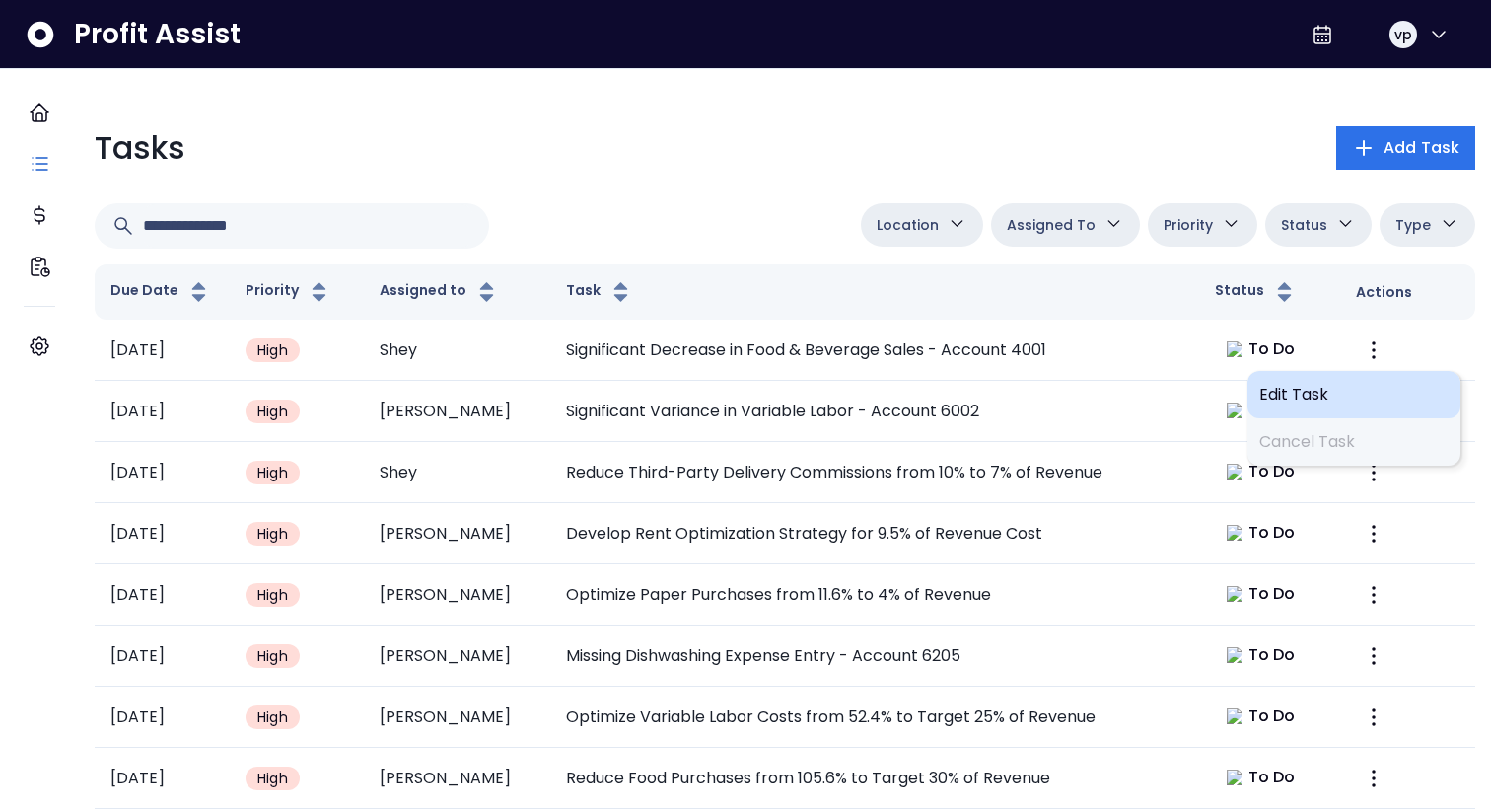
click at [1328, 380] on div "Edit Task" at bounding box center [1353, 394] width 213 height 47
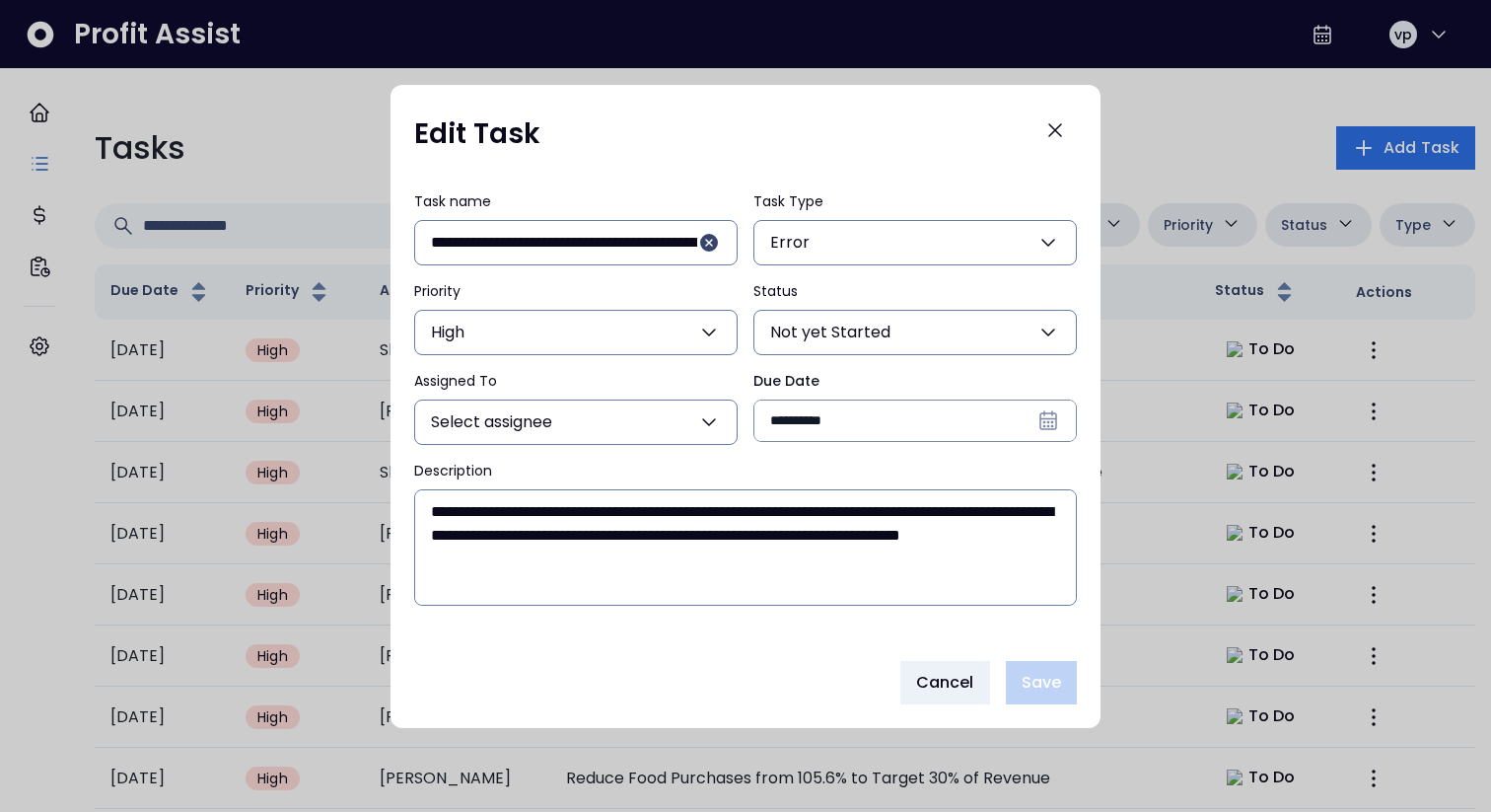
click at [946, 659] on form "**********" at bounding box center [745, 448] width 710 height 560
click at [943, 671] on span "Cancel" at bounding box center [945, 683] width 58 height 24
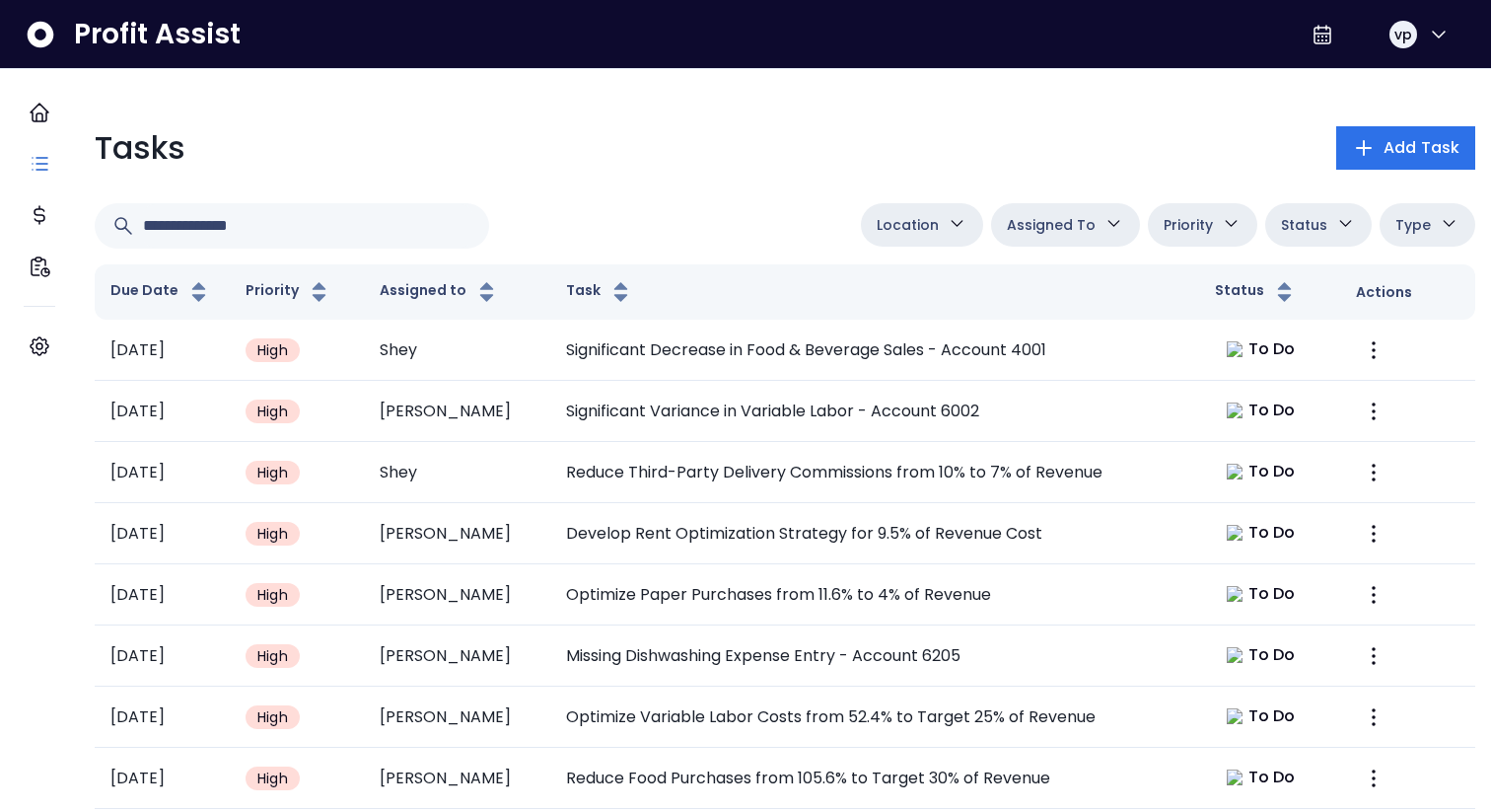
click at [936, 202] on div "Tasks Add Task Location Assigned To Spot Jordan Adam Jaclyn Darryl Josh Shey De…" at bounding box center [785, 495] width 1412 height 775
click at [933, 235] on button "Location" at bounding box center [922, 224] width 122 height 43
click at [1007, 236] on span "Assigned To" at bounding box center [1051, 225] width 89 height 24
click at [914, 240] on button "Location" at bounding box center [922, 224] width 122 height 43
click at [912, 234] on span "Location" at bounding box center [908, 225] width 62 height 24
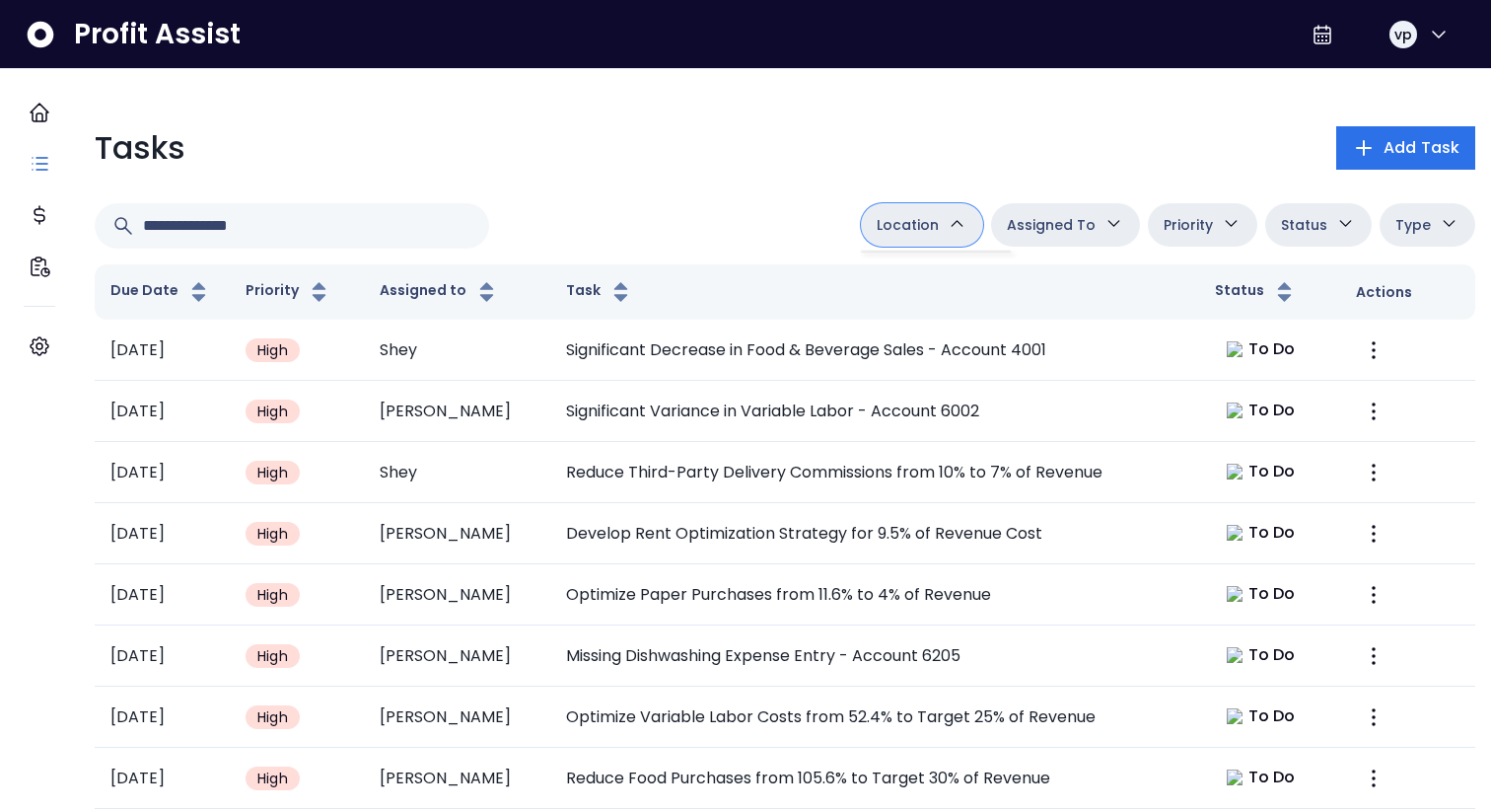
click at [921, 255] on div "Tasks Add Task Location Assigned To Spot Jordan Adam Jaclyn Darryl Josh Shey De…" at bounding box center [785, 495] width 1412 height 775
click at [908, 238] on button "Location" at bounding box center [922, 224] width 122 height 43
click at [947, 228] on icon "button" at bounding box center [957, 223] width 21 height 21
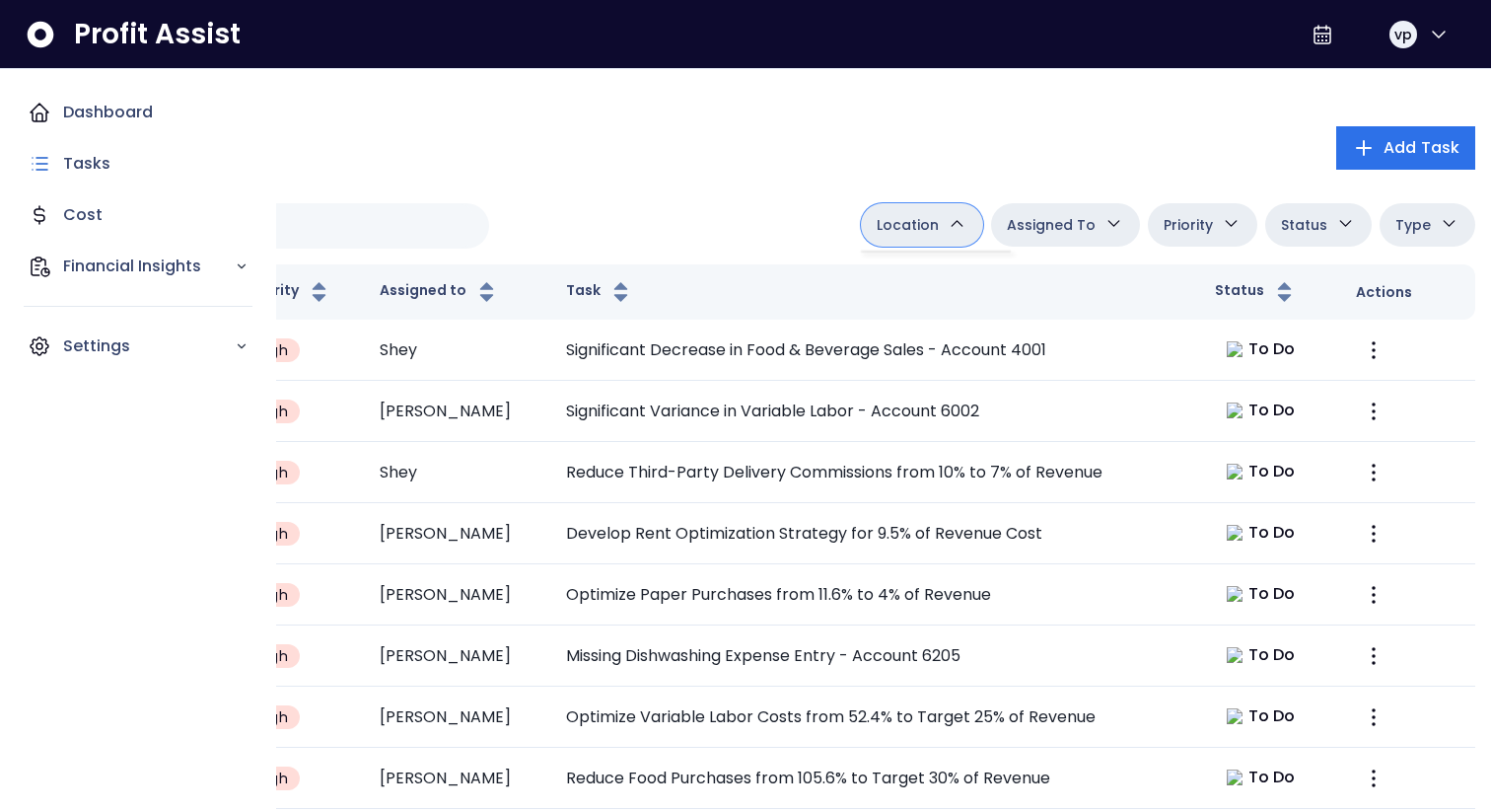
click at [46, 83] on nav "Dashboard Tasks Cost Financial Insights Settings" at bounding box center [138, 440] width 276 height 742
click at [78, 89] on div "Dashboard" at bounding box center [138, 112] width 245 height 47
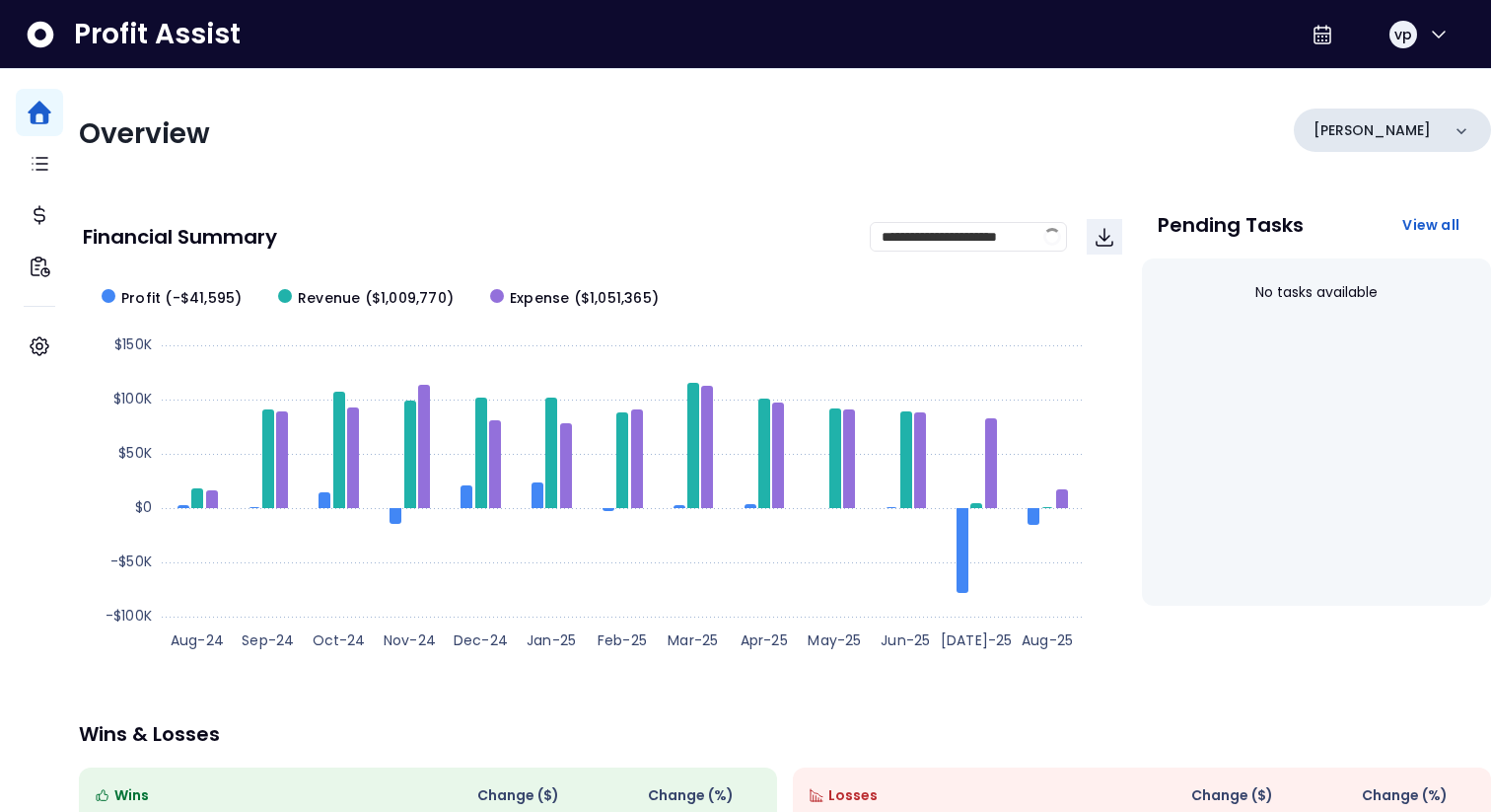
click at [1336, 138] on p "[PERSON_NAME]" at bounding box center [1371, 130] width 117 height 21
click at [836, 228] on div "Financial Summary" at bounding box center [476, 237] width 787 height 20
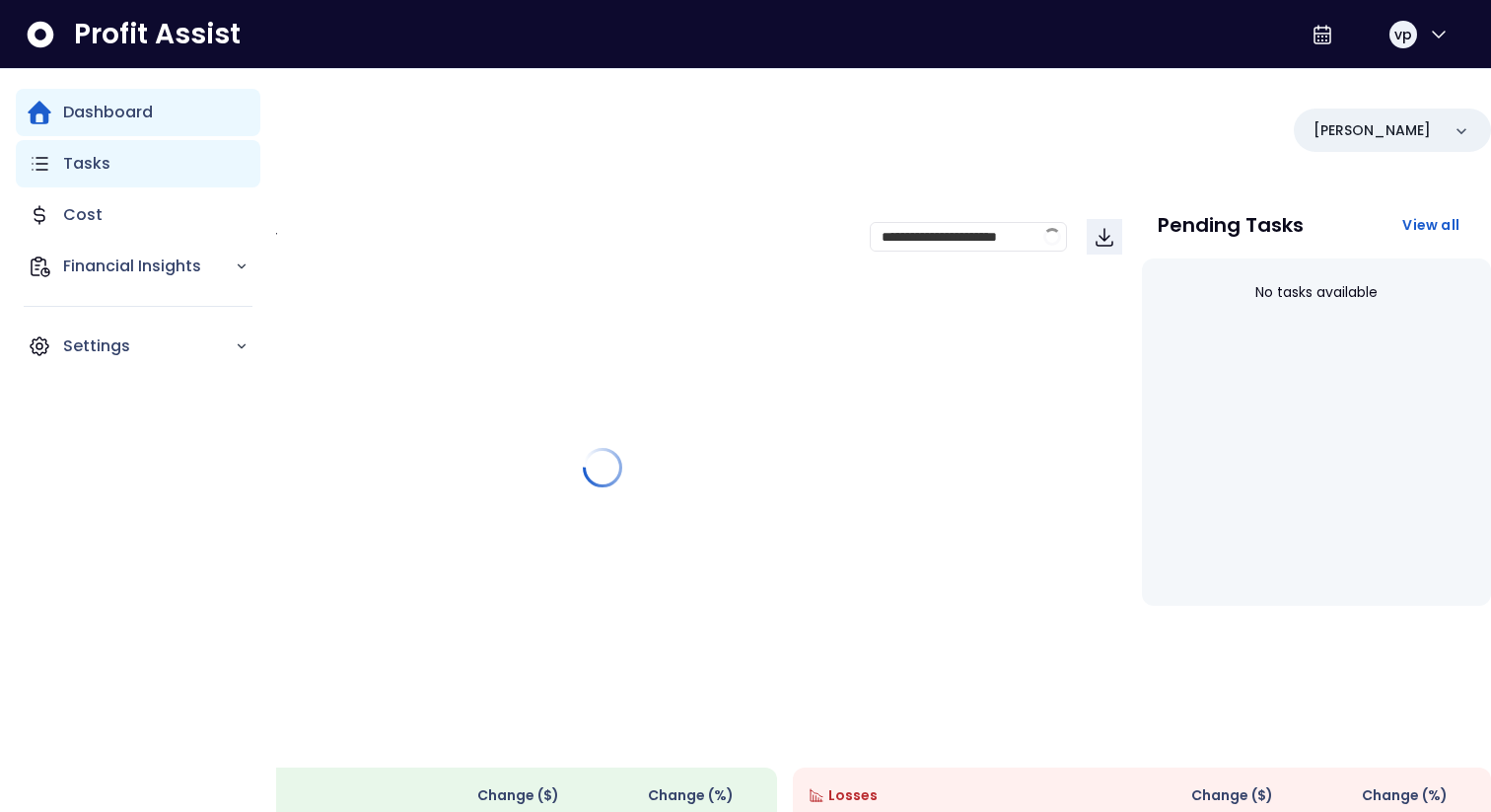
click at [47, 163] on icon "Main navigation" at bounding box center [40, 164] width 15 height 12
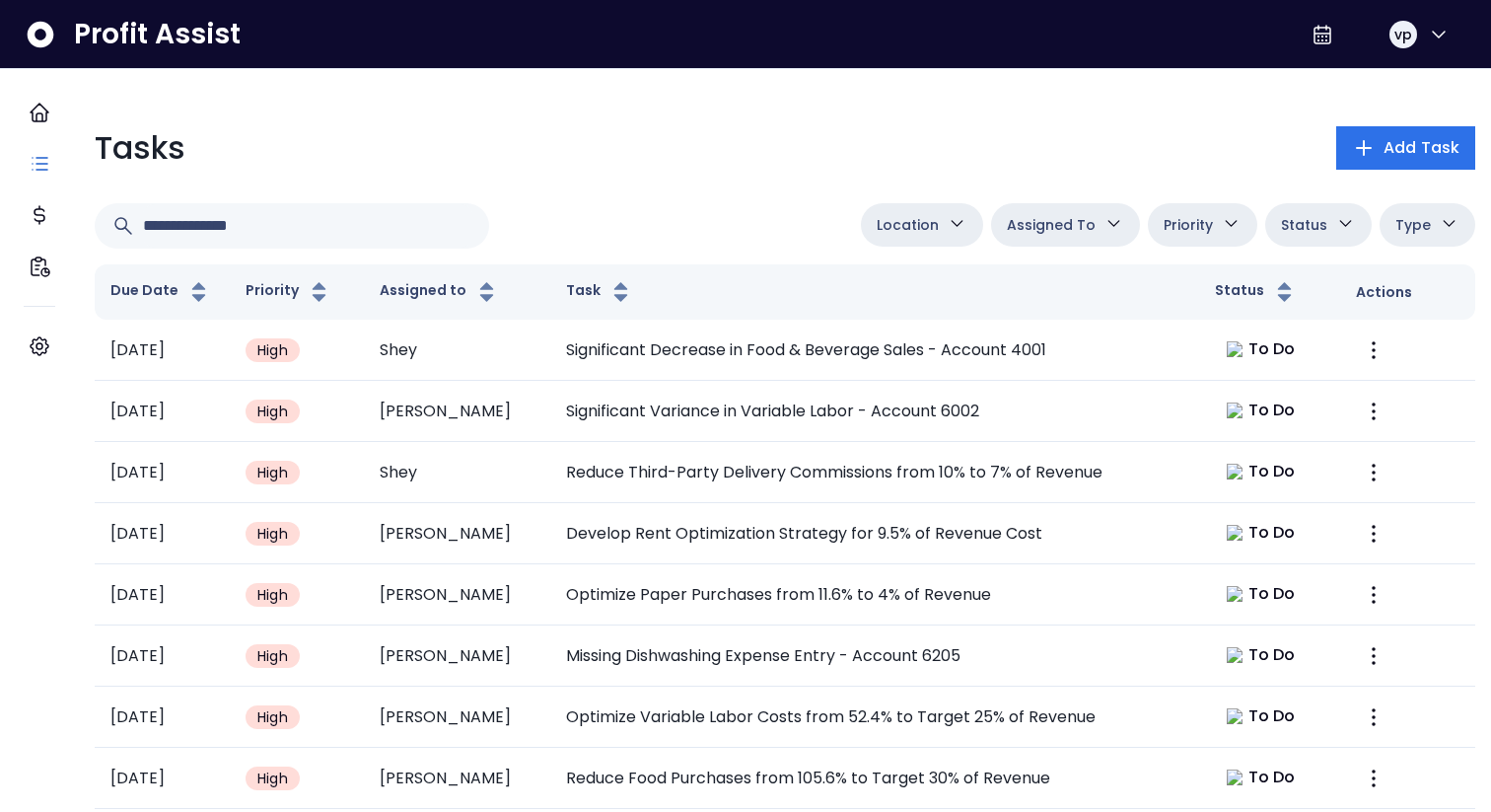
click at [905, 230] on span "Location" at bounding box center [908, 225] width 62 height 24
click at [768, 208] on div "Location Danforth College Queensway Duncan Eglinton QuickBooks Online Assigned …" at bounding box center [785, 225] width 1380 height 45
